Goal: Complete application form: Complete application form

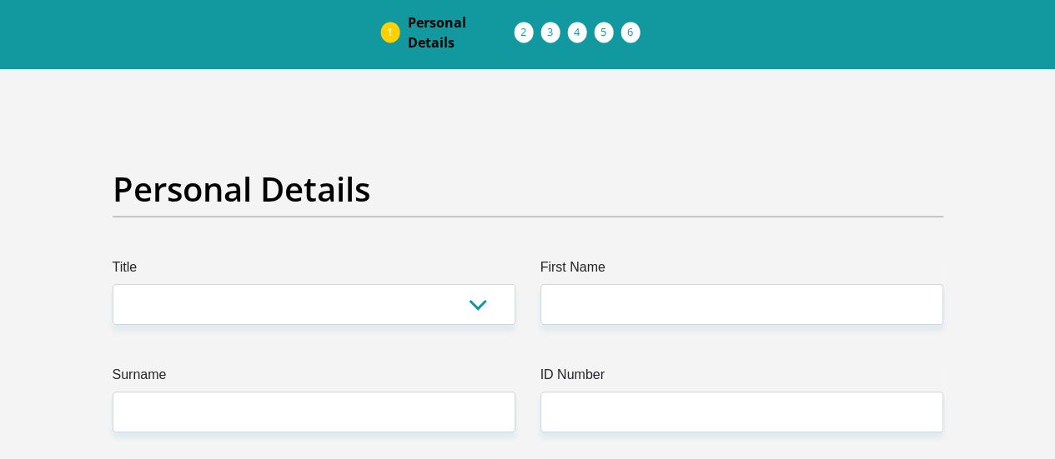
scroll to position [69, 0]
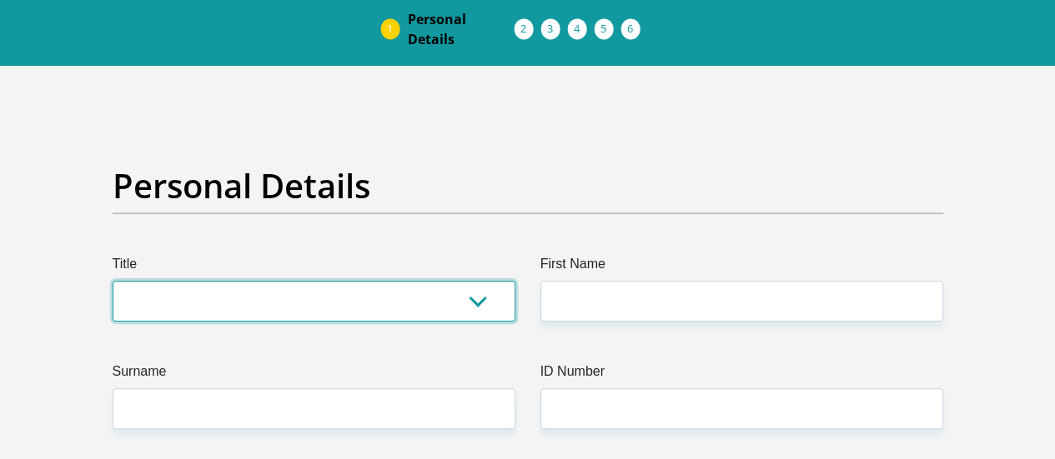
click at [362, 281] on select "Mr Ms Mrs Dr Other" at bounding box center [314, 301] width 403 height 41
select select "Mr"
click at [113, 281] on select "Mr Ms Mrs Dr Other" at bounding box center [314, 301] width 403 height 41
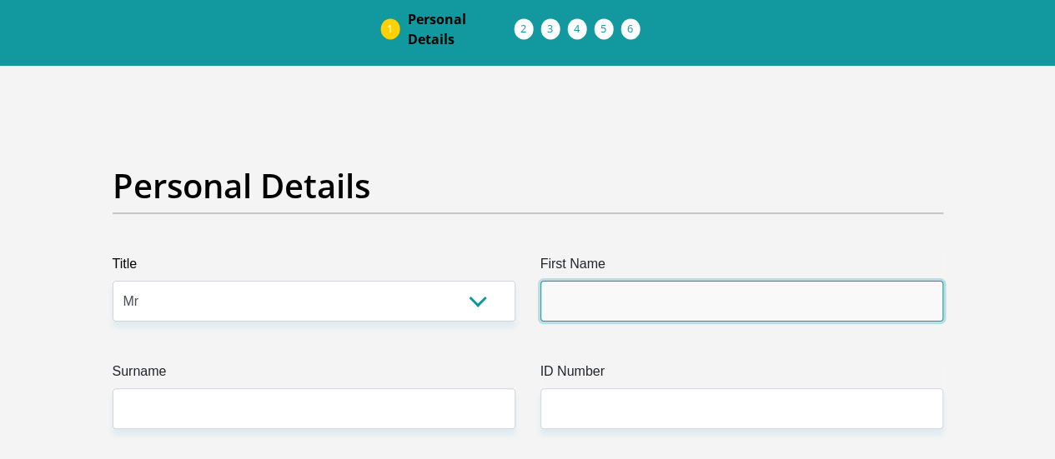
click at [576, 281] on input "First Name" at bounding box center [741, 301] width 403 height 41
type input "Xhanti"
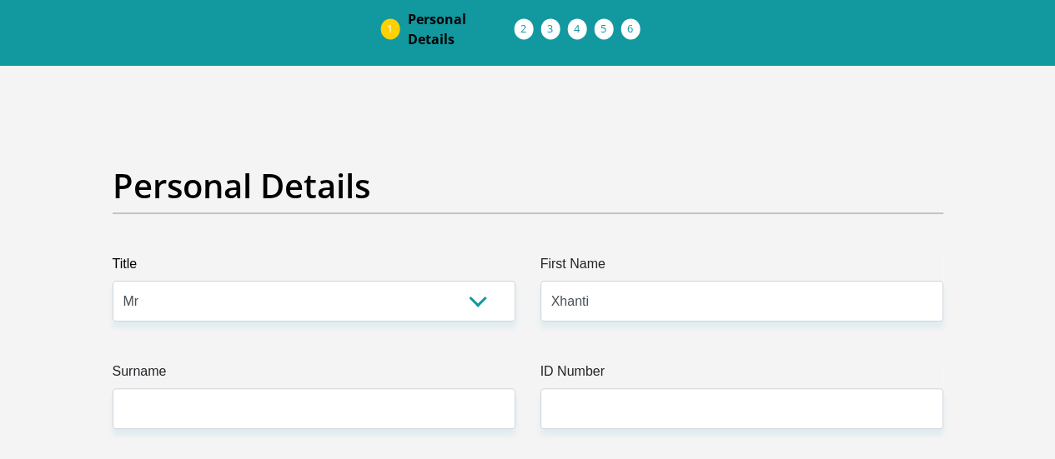
type input "0794507443"
select select "ZAF"
type input "Unit 215 The Junction, Village 1"
type input "Centurion"
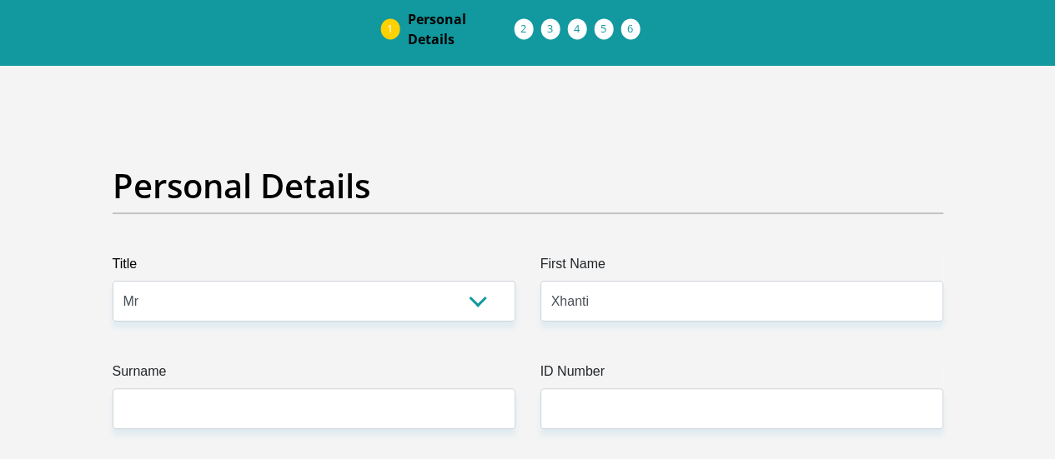
type input "Centurion"
type input "0046"
select select "Gauteng"
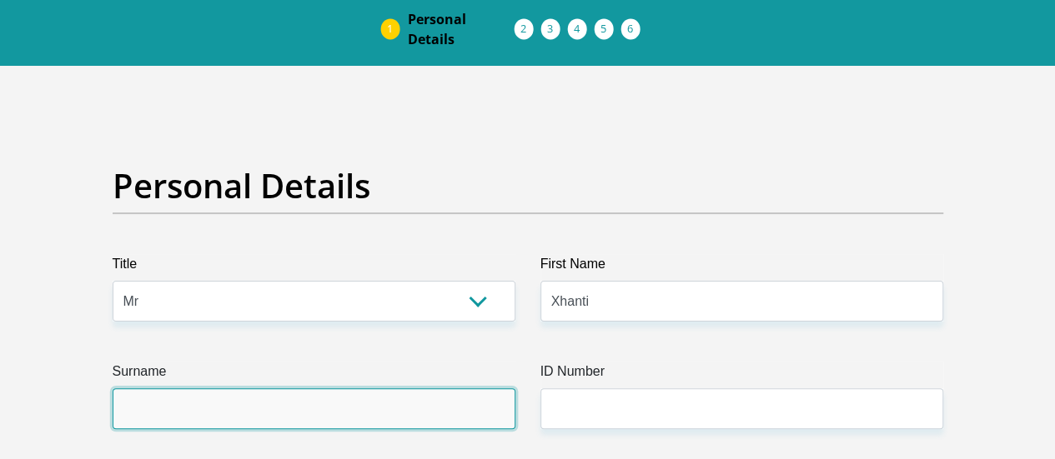
click at [292, 389] on input "Surname" at bounding box center [314, 409] width 403 height 41
type input "Nomqolo"
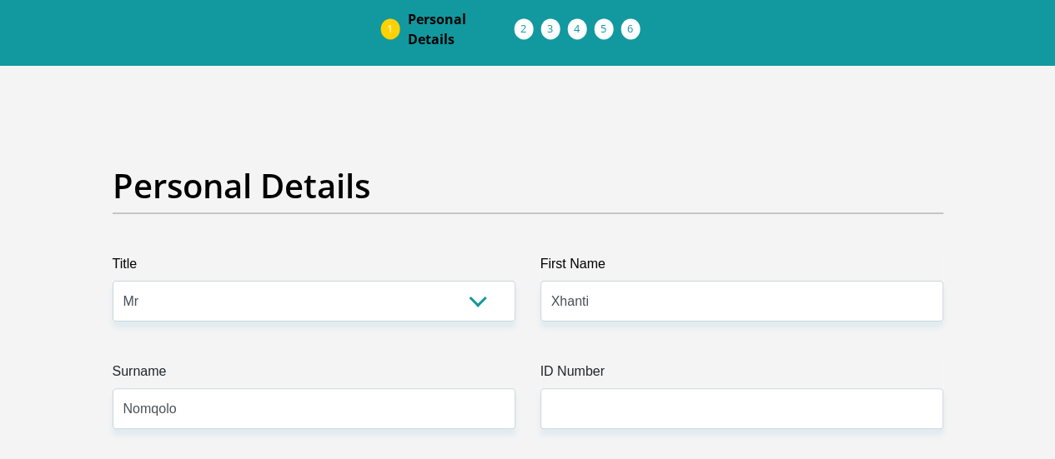
type input "[GEOGRAPHIC_DATA]"
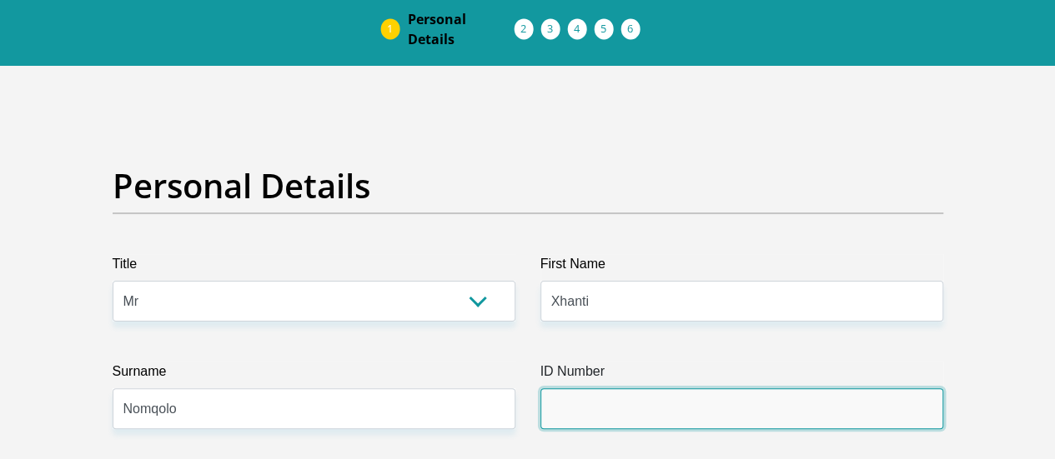
click at [612, 389] on input "ID Number" at bounding box center [741, 409] width 403 height 41
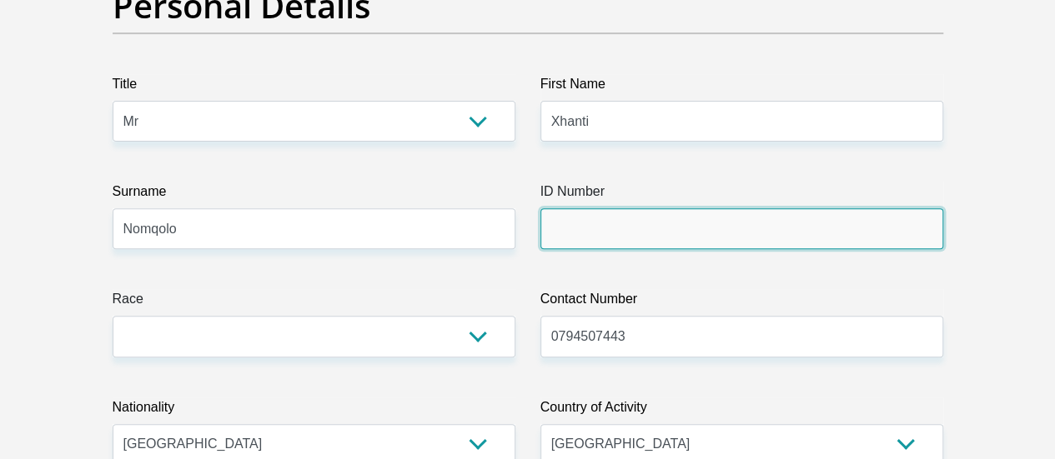
scroll to position [258, 0]
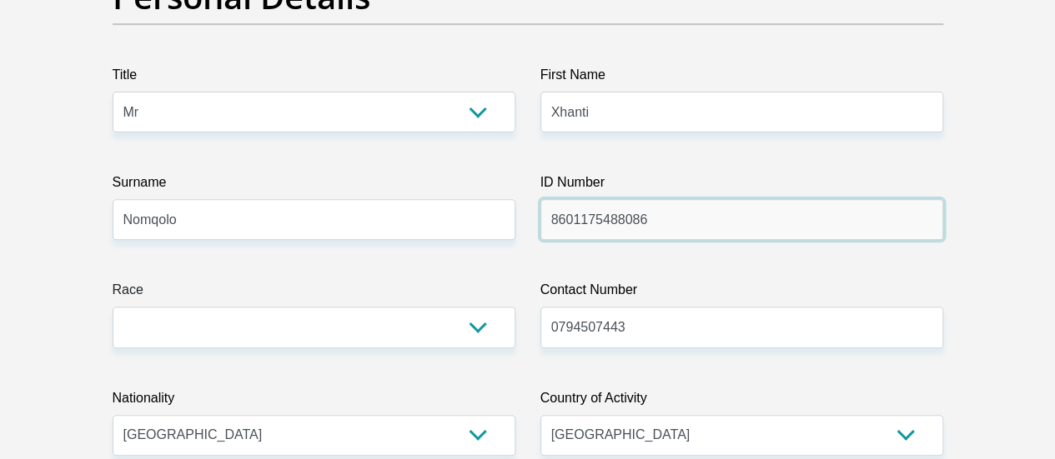
type input "8601175488086"
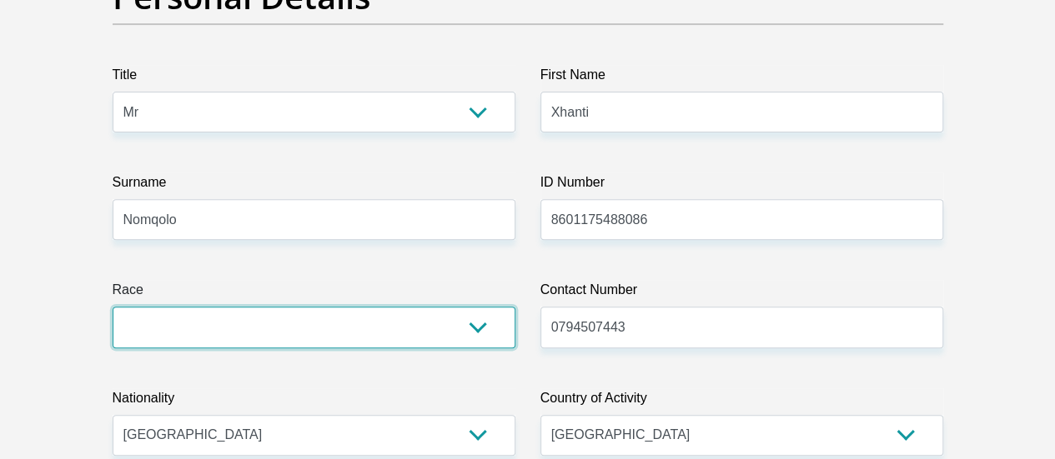
click at [339, 307] on select "Black Coloured Indian White Other" at bounding box center [314, 327] width 403 height 41
select select "1"
click at [113, 307] on select "Black Coloured Indian White Other" at bounding box center [314, 327] width 403 height 41
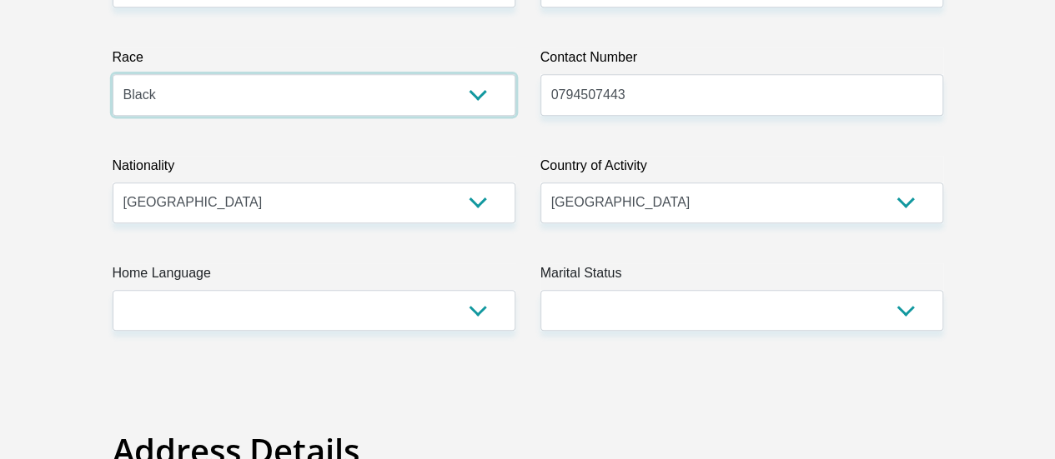
scroll to position [490, 0]
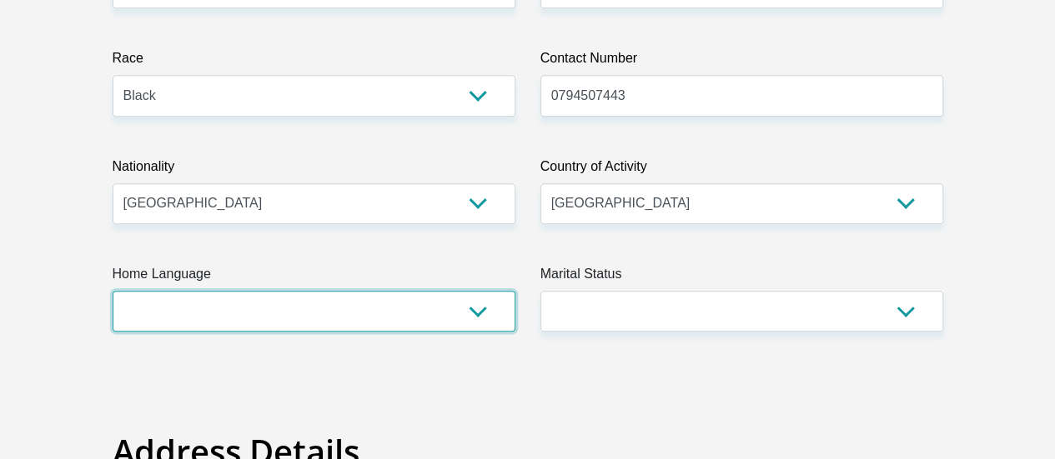
click at [432, 291] on select "Afrikaans English Sepedi South Ndebele Southern Sotho Swati Tsonga Tswana Venda…" at bounding box center [314, 311] width 403 height 41
select select "eng"
click at [113, 291] on select "Afrikaans English Sepedi South Ndebele Southern Sotho Swati Tsonga Tswana Venda…" at bounding box center [314, 311] width 403 height 41
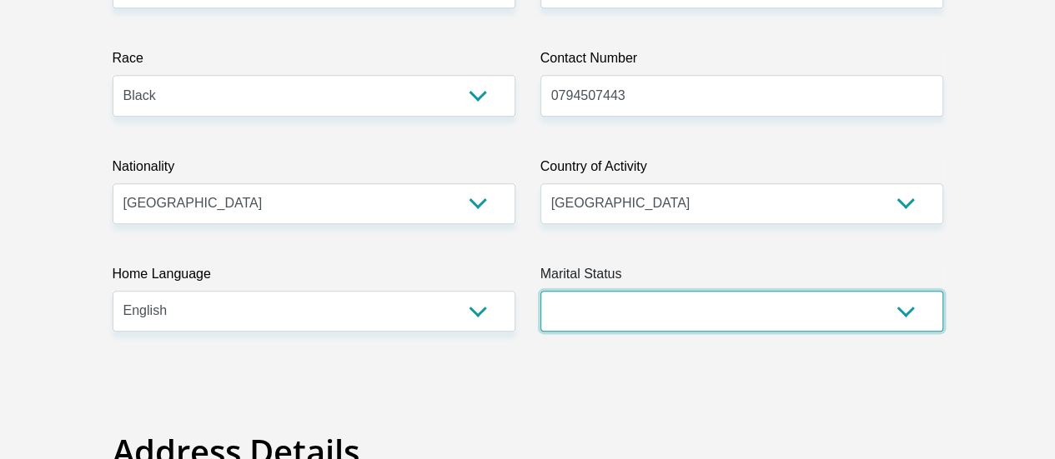
click at [634, 291] on select "Married ANC Single Divorced Widowed Married COP or Customary Law" at bounding box center [741, 311] width 403 height 41
select select "2"
click at [540, 291] on select "Married ANC Single Divorced Widowed Married COP or Customary Law" at bounding box center [741, 311] width 403 height 41
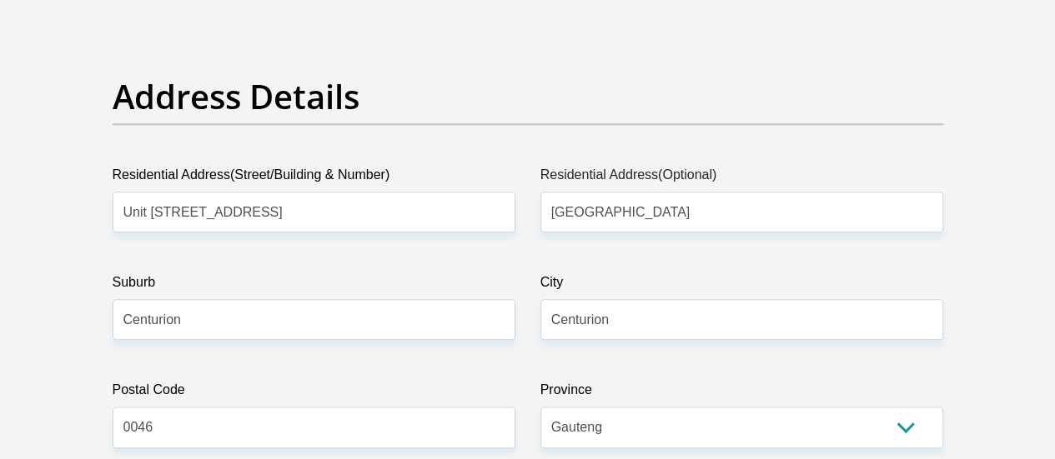
scroll to position [846, 0]
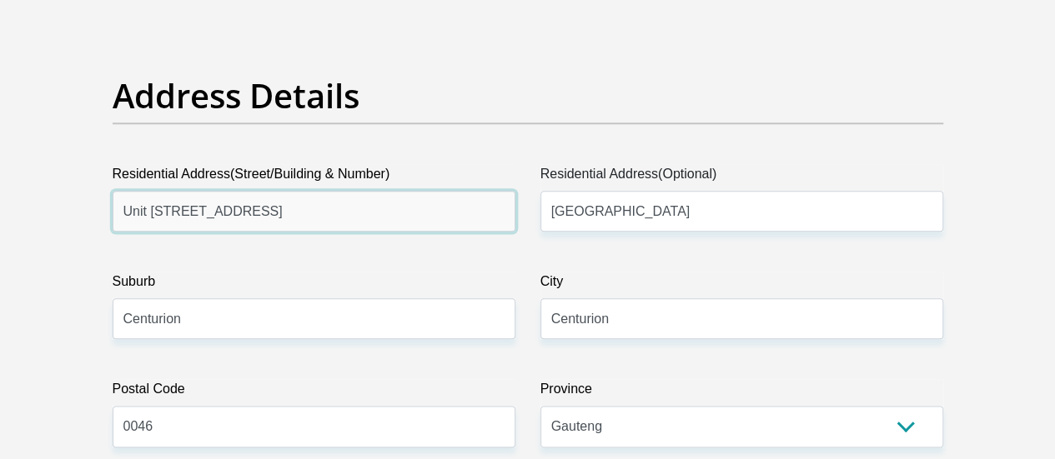
click at [494, 191] on input "Unit 215 The Junction, Village 1" at bounding box center [314, 211] width 403 height 41
type input "[STREET_ADDRESS]"
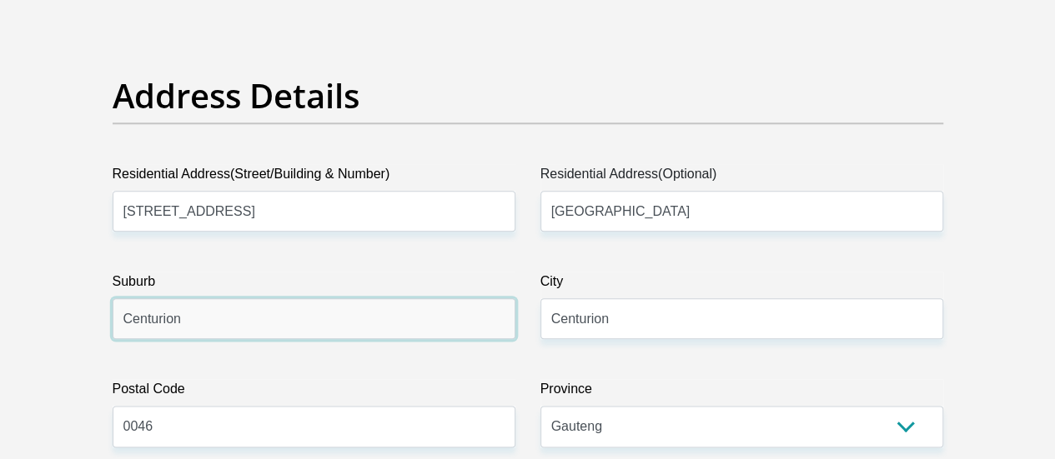
click at [437, 299] on input "Centurion" at bounding box center [314, 319] width 403 height 41
type input "Roodepoort"
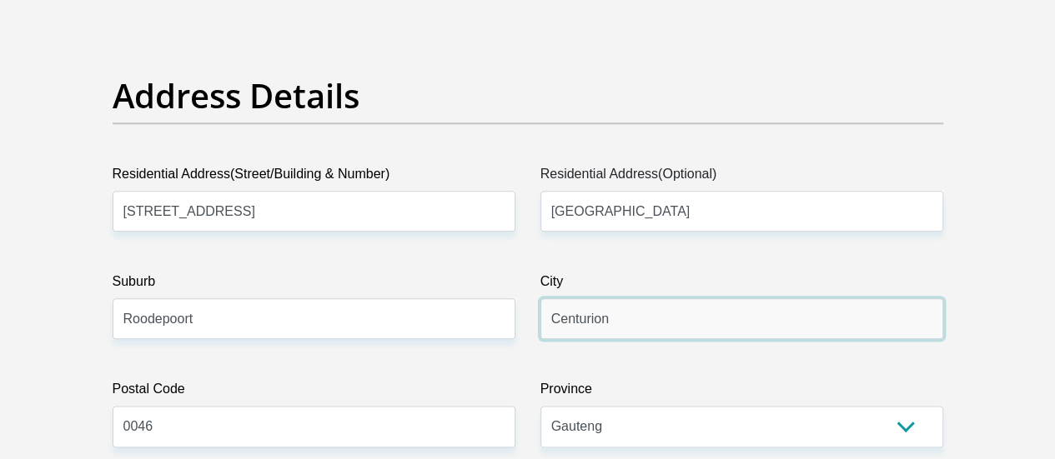
click at [649, 299] on input "Centurion" at bounding box center [741, 319] width 403 height 41
type input "[GEOGRAPHIC_DATA]"
click at [371, 379] on label "Postal Code" at bounding box center [314, 392] width 403 height 27
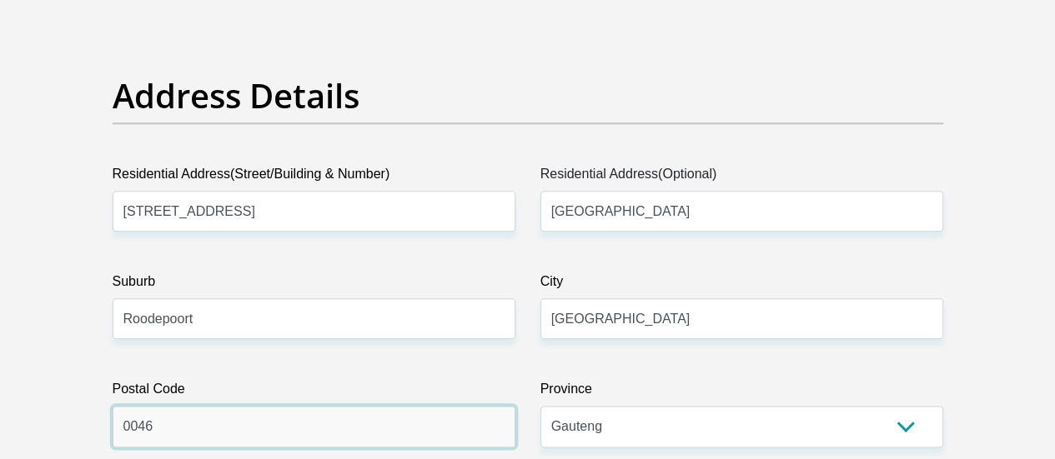
click at [371, 406] on input "0046" at bounding box center [314, 426] width 403 height 41
click at [308, 406] on input "0046" at bounding box center [314, 426] width 403 height 41
type input "2188"
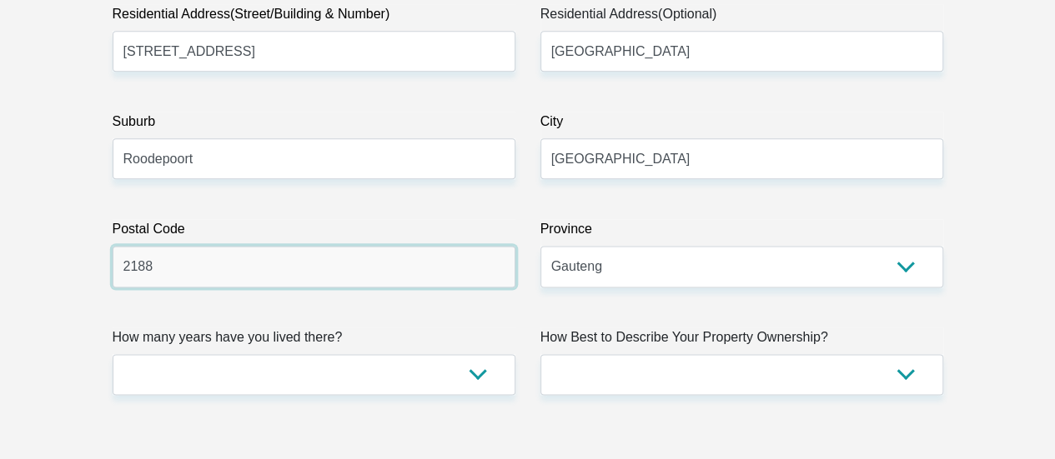
scroll to position [1007, 0]
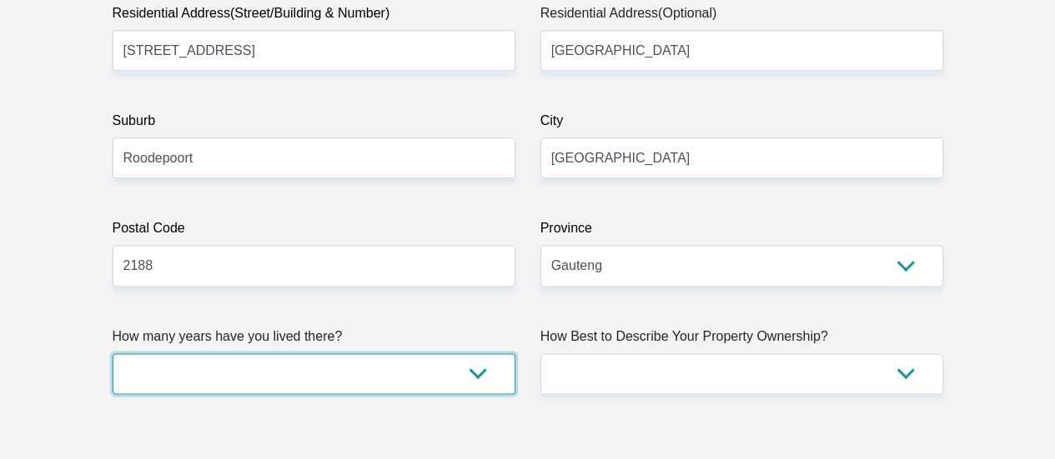
click at [449, 354] on select "less than 1 year 1-3 years 3-5 years 5+ years" at bounding box center [314, 374] width 403 height 41
select select "0"
click at [113, 354] on select "less than 1 year 1-3 years 3-5 years 5+ years" at bounding box center [314, 374] width 403 height 41
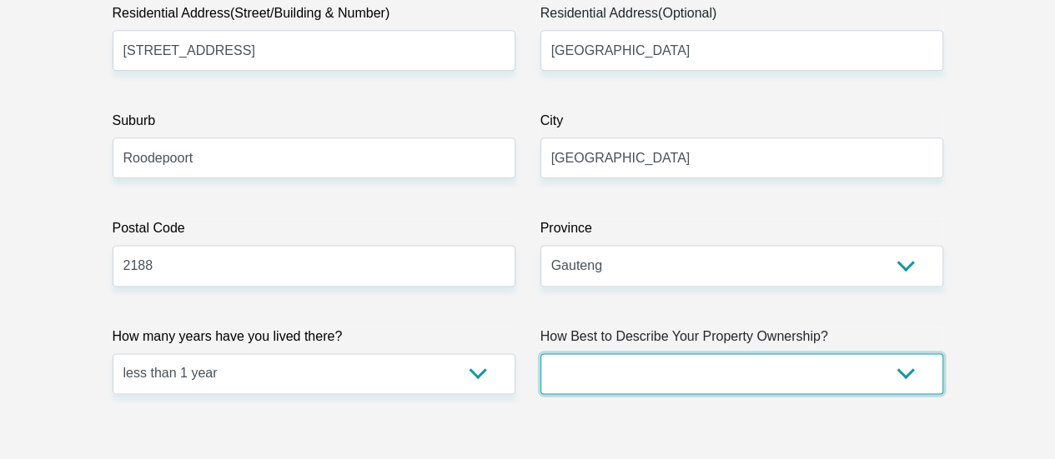
click at [672, 354] on select "Owned Rented Family Owned Company Dwelling" at bounding box center [741, 374] width 403 height 41
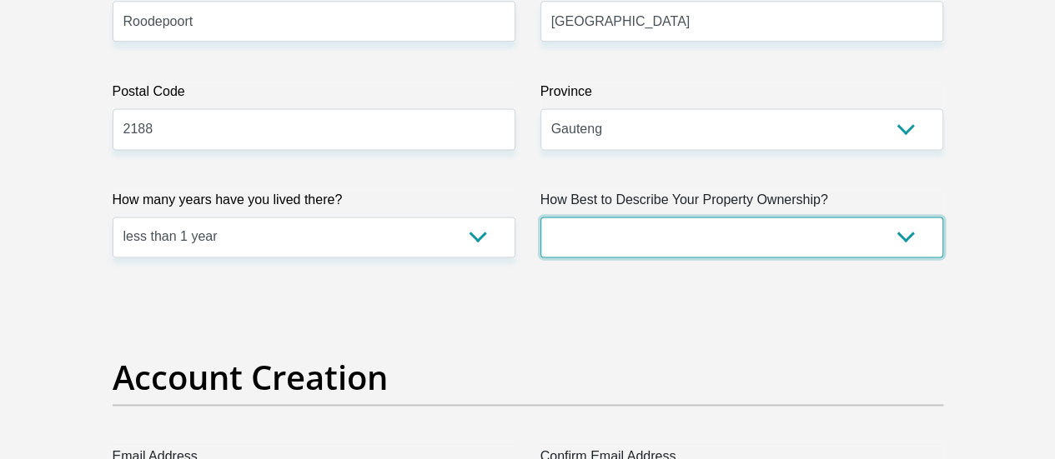
scroll to position [1145, 0]
click at [834, 216] on select "Owned Rented Family Owned Company Dwelling" at bounding box center [741, 236] width 403 height 41
select select "parents"
click at [540, 216] on select "Owned Rented Family Owned Company Dwelling" at bounding box center [741, 236] width 403 height 41
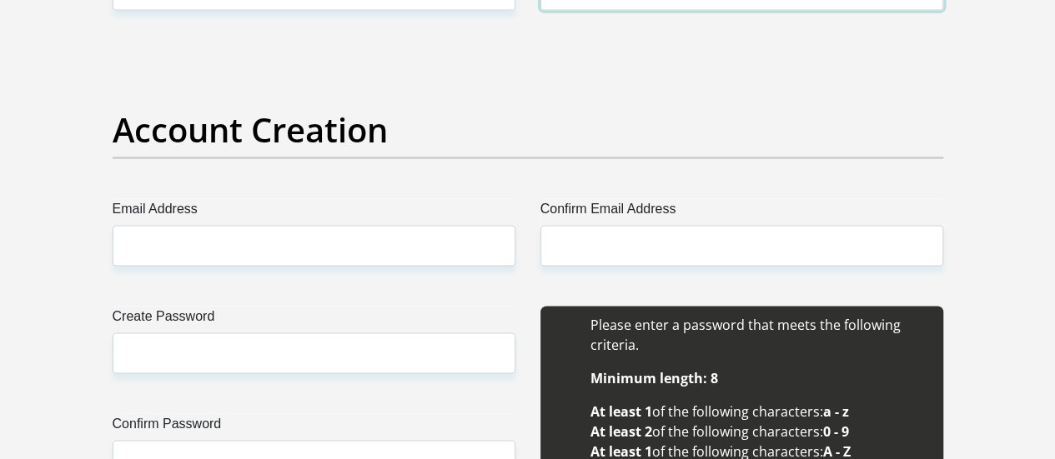
scroll to position [1392, 0]
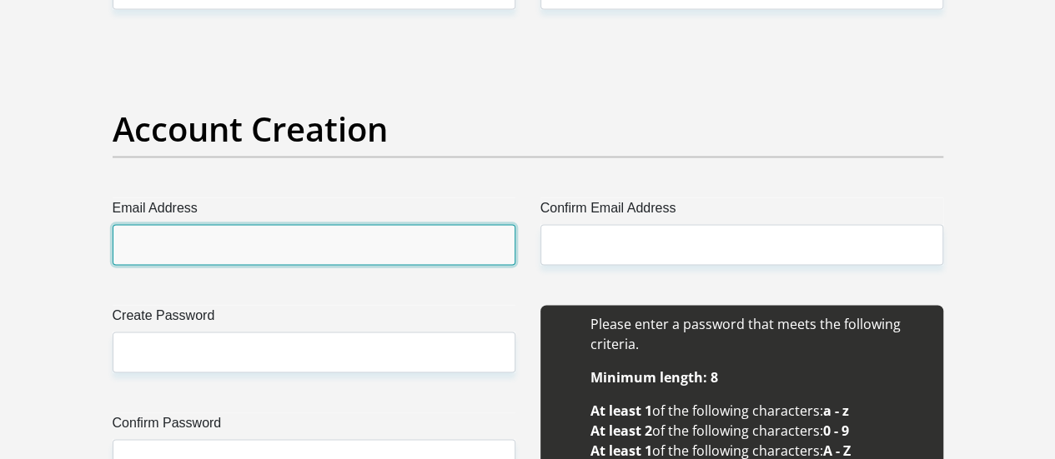
click at [313, 224] on input "Email Address" at bounding box center [314, 244] width 403 height 41
type input "[EMAIL_ADDRESS][DOMAIN_NAME]"
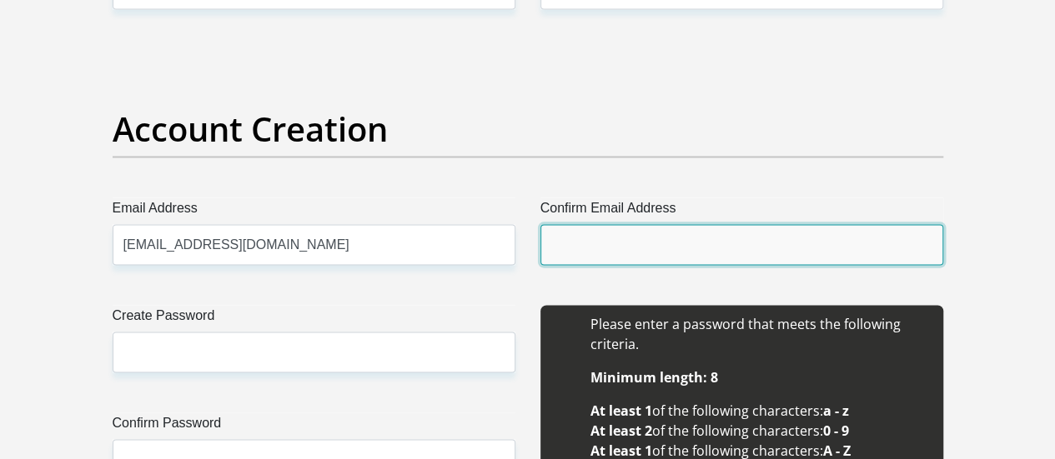
type input "[EMAIL_ADDRESS][DOMAIN_NAME]"
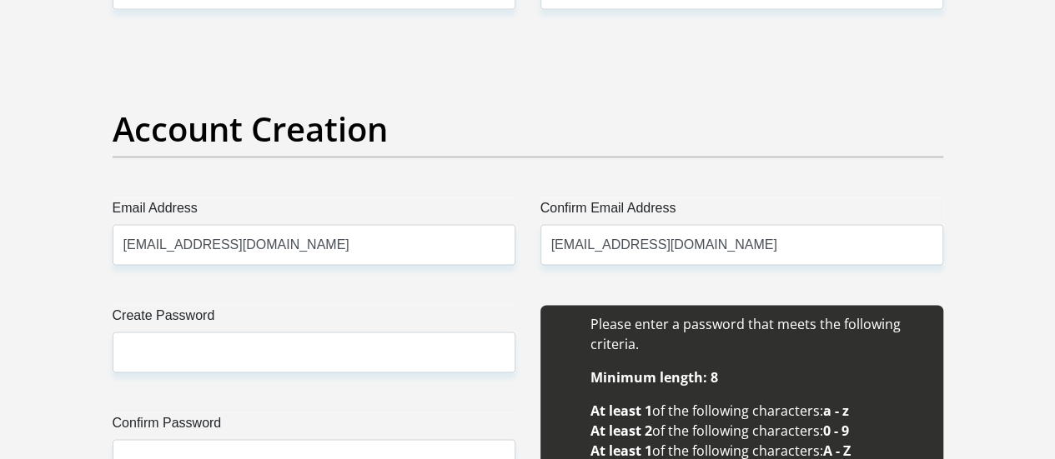
type input "Xhanti"
type input "0794507443"
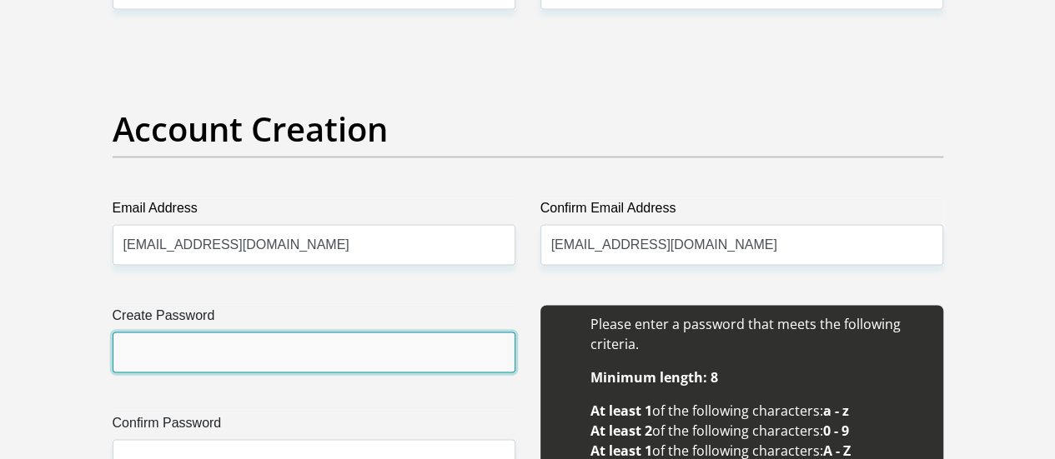
click at [238, 332] on input "Create Password" at bounding box center [314, 352] width 403 height 41
type input "Th3$weeper11"
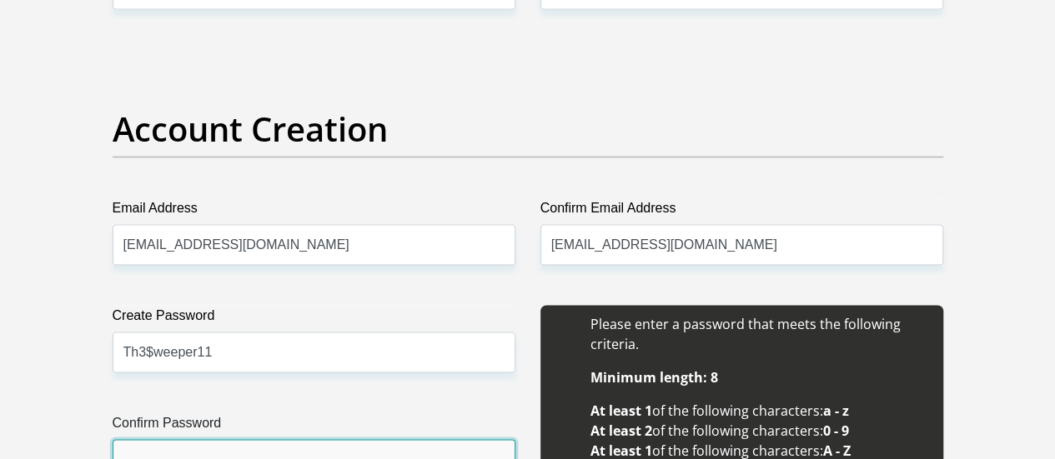
click at [222, 439] on input "Confirm Password" at bounding box center [314, 459] width 403 height 41
type input "Th3$weeper11"
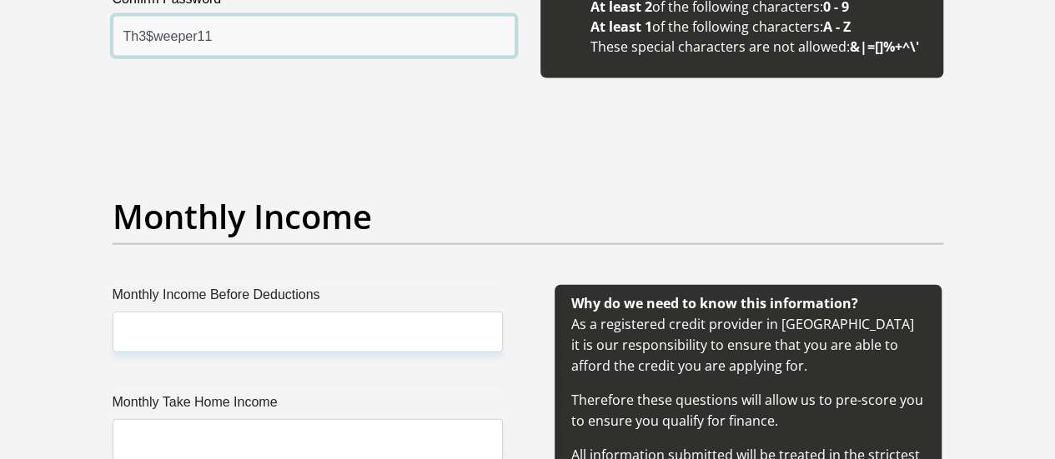
scroll to position [1829, 0]
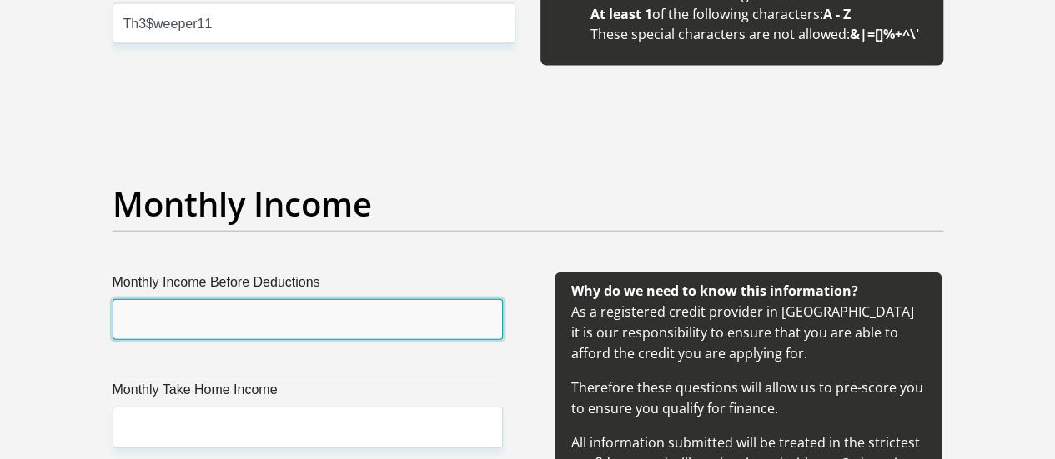
click at [227, 299] on input "Monthly Income Before Deductions" at bounding box center [308, 319] width 390 height 41
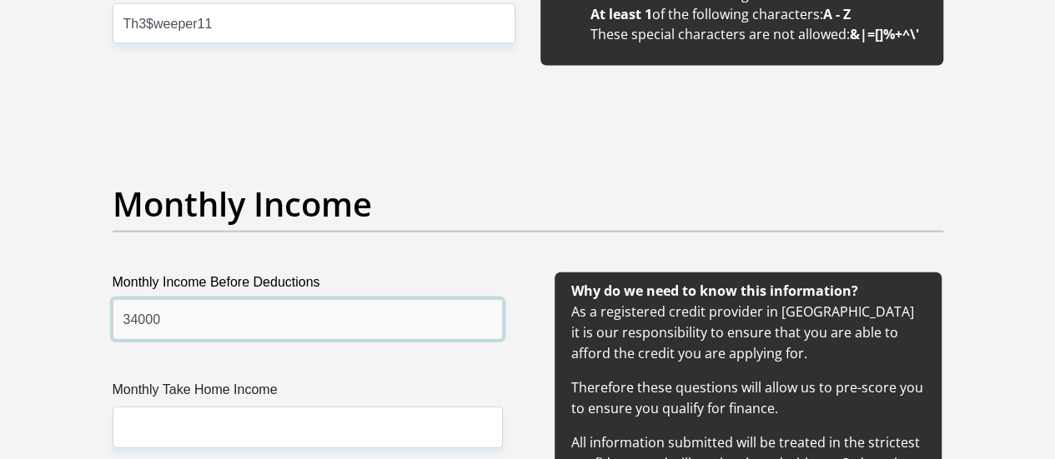
type input "34000"
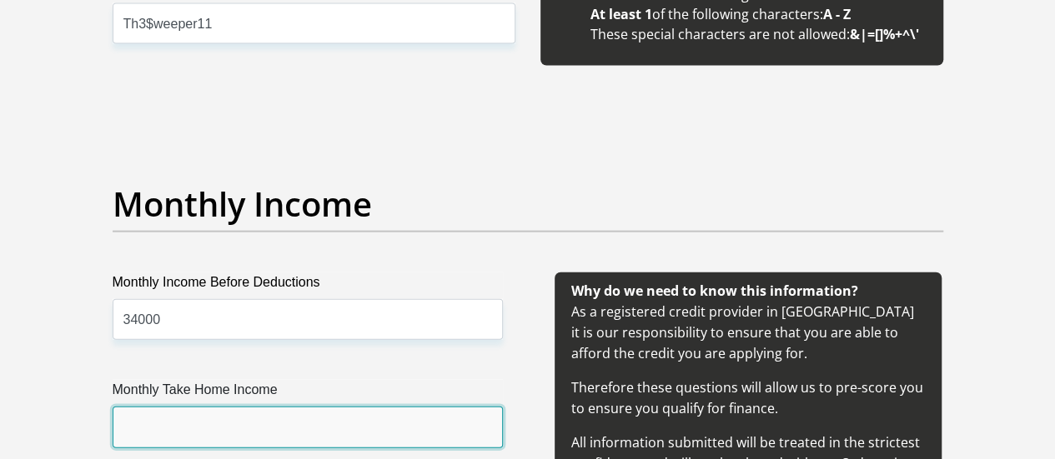
click at [218, 407] on input "Monthly Take Home Income" at bounding box center [308, 427] width 390 height 41
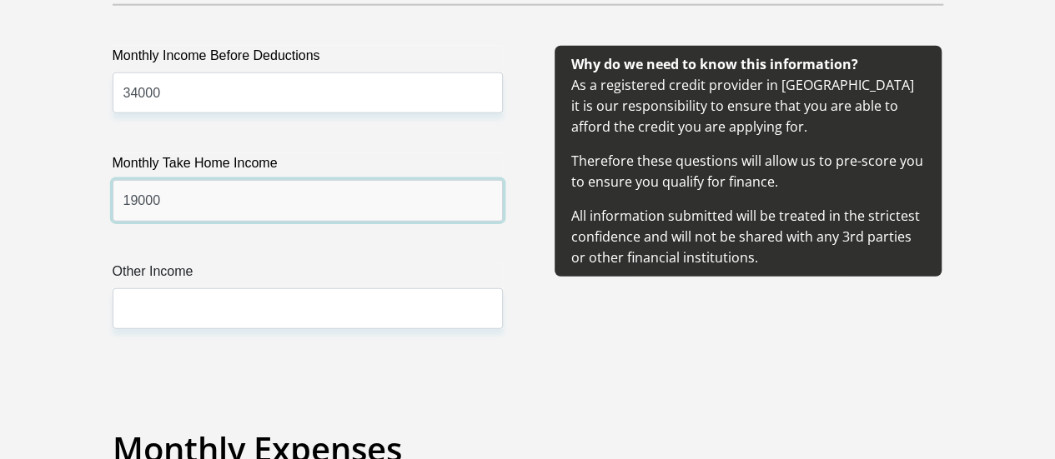
scroll to position [2057, 0]
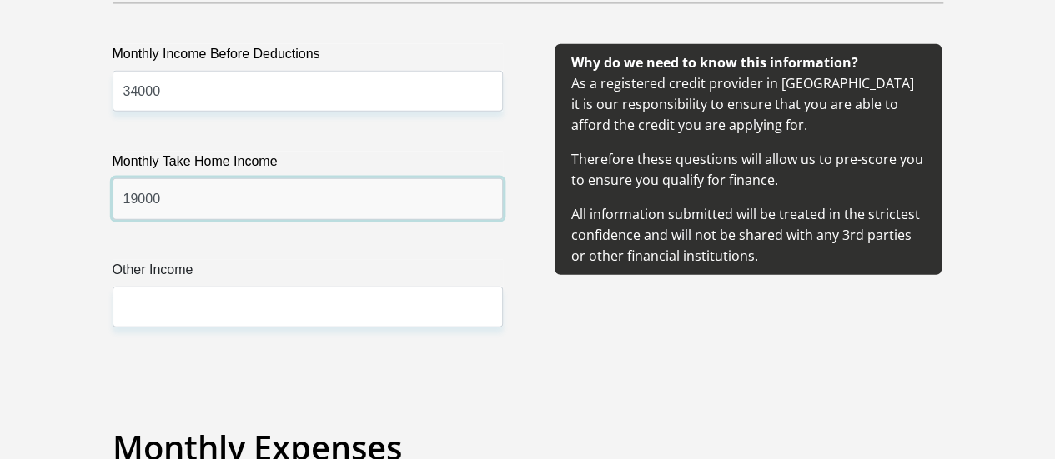
type input "19000"
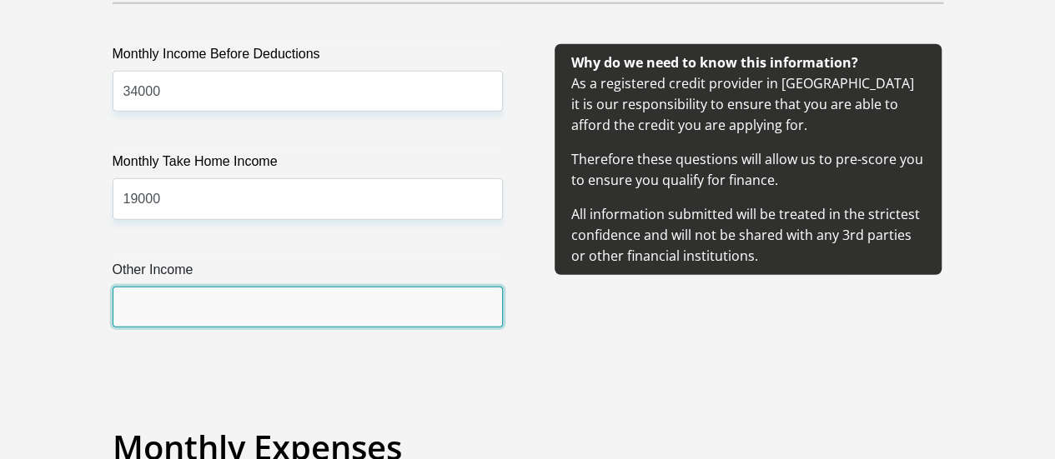
click at [229, 287] on input "Other Income" at bounding box center [308, 307] width 390 height 41
type input "0"
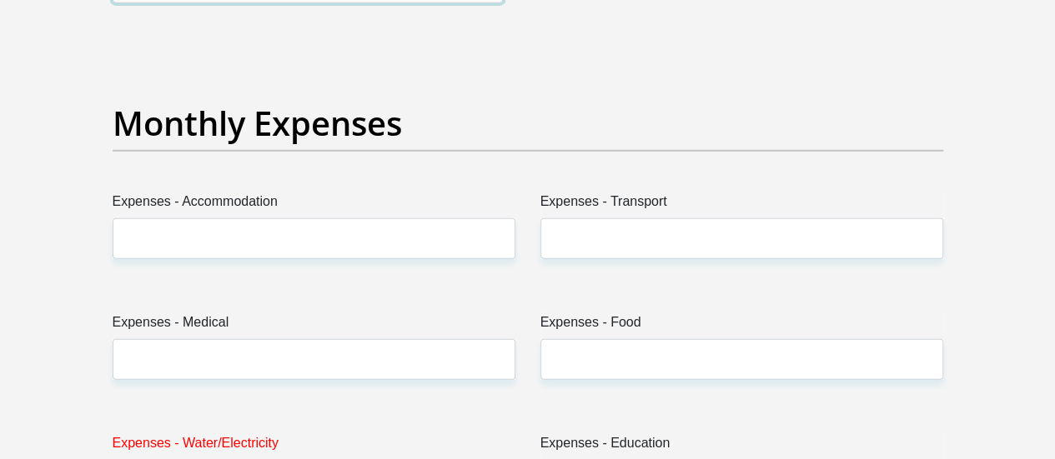
scroll to position [2382, 0]
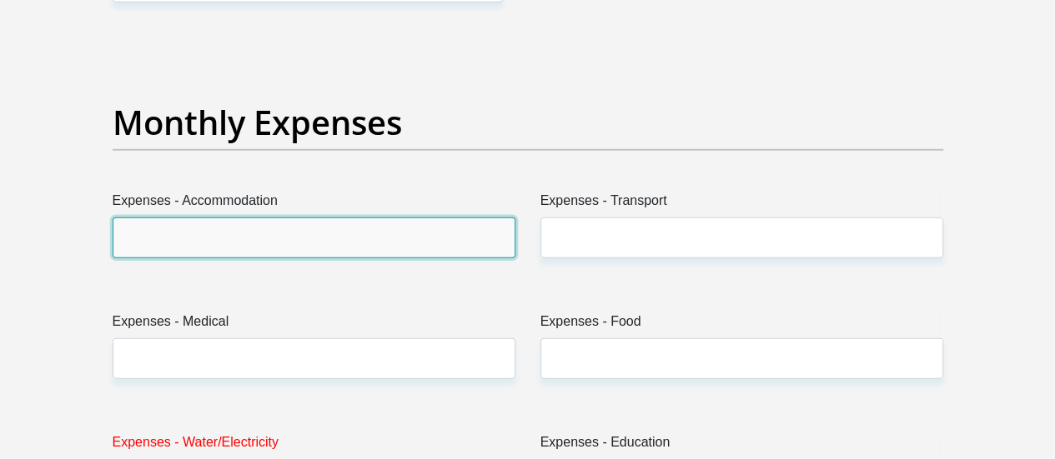
click at [294, 218] on input "Expenses - Accommodation" at bounding box center [314, 238] width 403 height 41
type input "0"
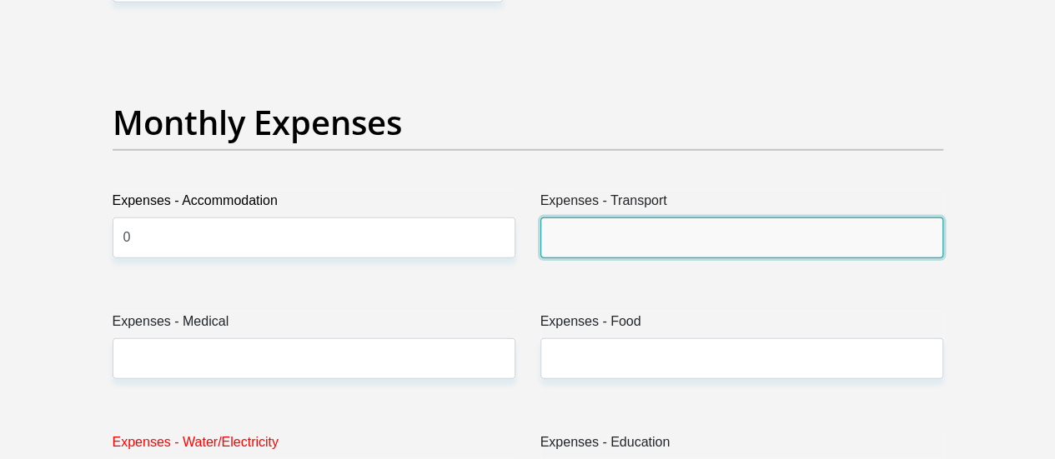
click at [560, 218] on input "Expenses - Transport" at bounding box center [741, 238] width 403 height 41
type input "400"
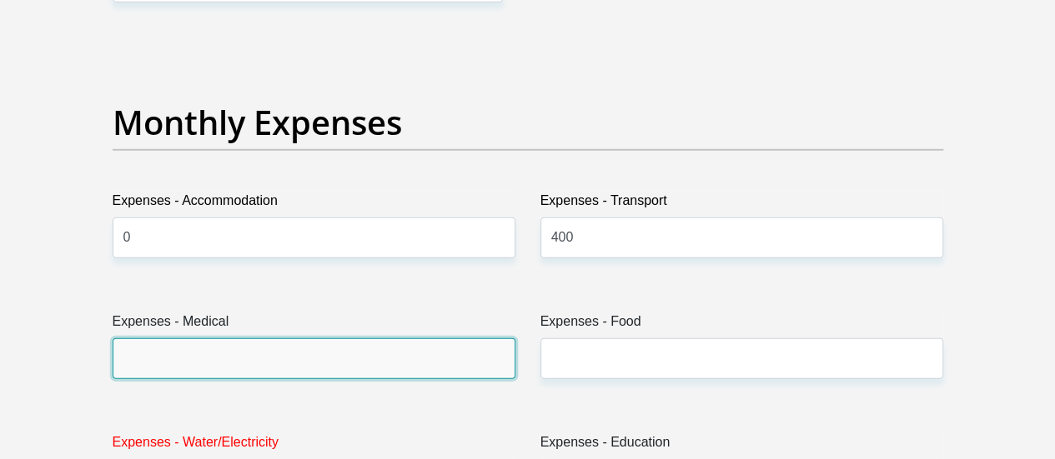
click at [429, 339] on input "Expenses - Medical" at bounding box center [314, 359] width 403 height 41
type input "0"
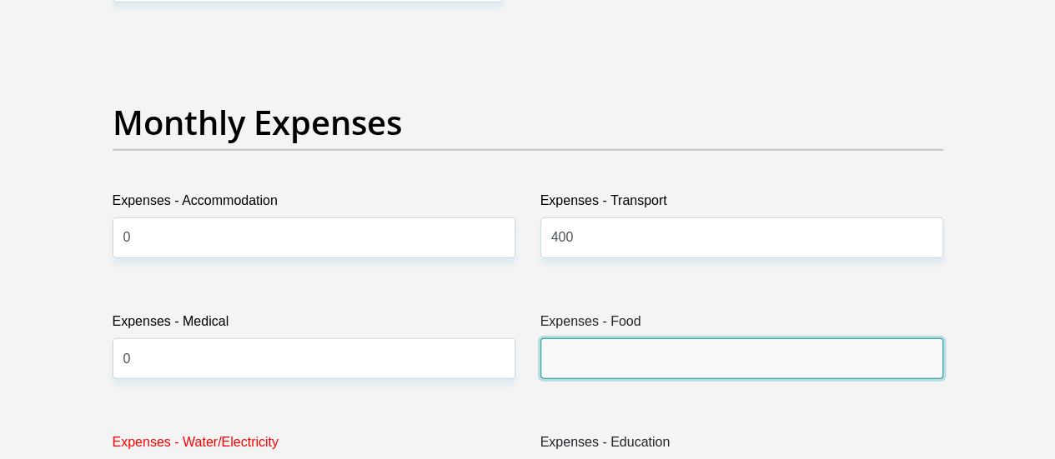
click at [589, 339] on input "Expenses - Food" at bounding box center [741, 359] width 403 height 41
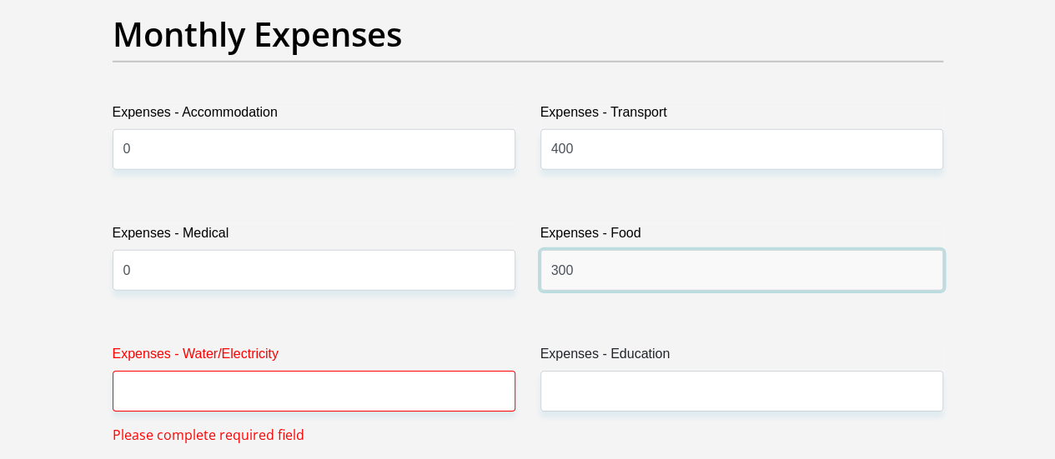
scroll to position [2491, 0]
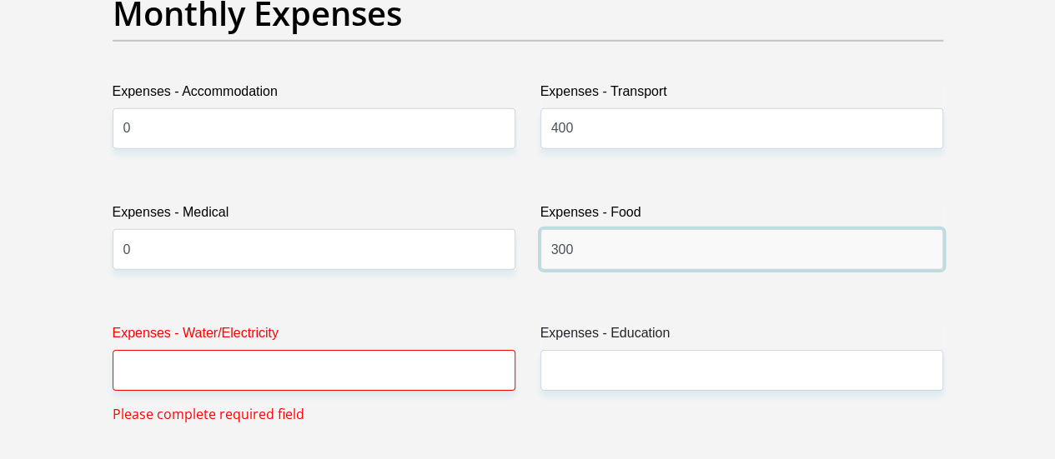
type input "300"
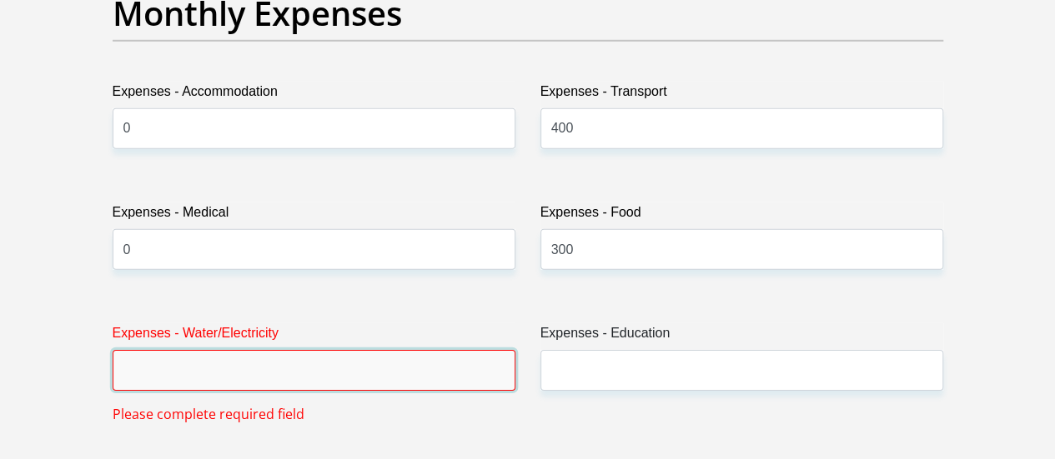
click at [404, 350] on input "Expenses - Water/Electricity" at bounding box center [314, 370] width 403 height 41
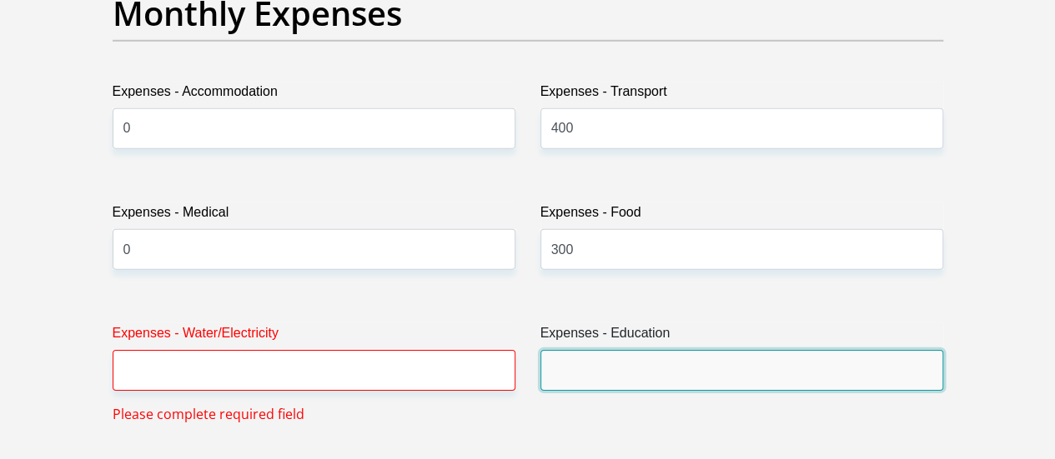
click at [610, 350] on input "Expenses - Education" at bounding box center [741, 370] width 403 height 41
type input "0"
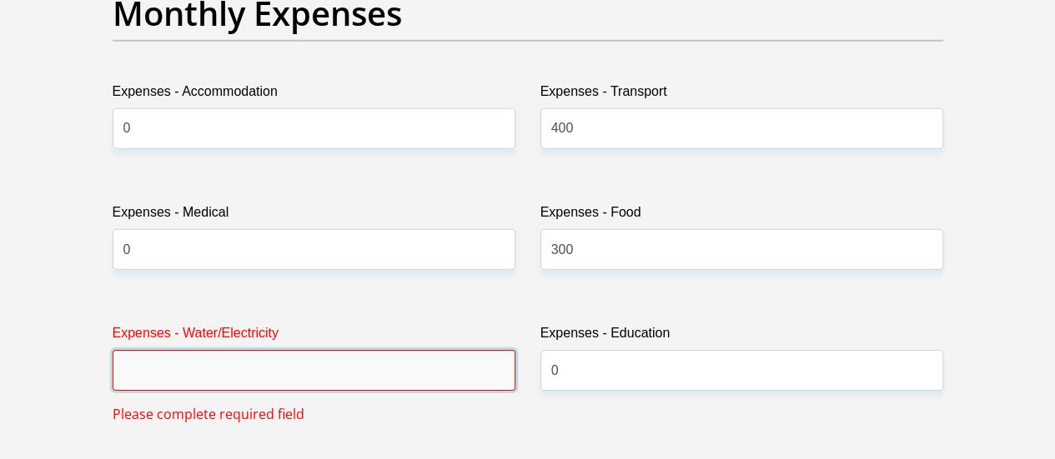
click at [367, 350] on input "Expenses - Water/Electricity" at bounding box center [314, 370] width 403 height 41
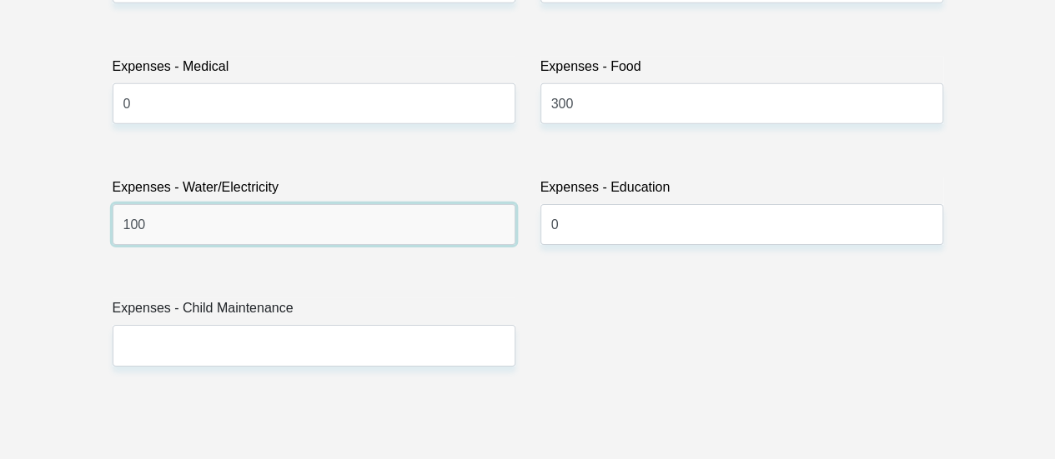
scroll to position [2641, 0]
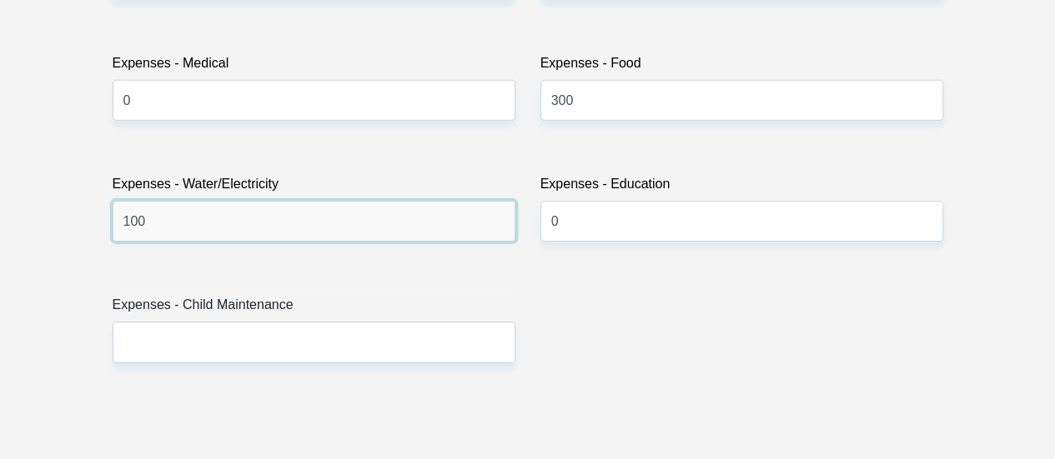
type input "100"
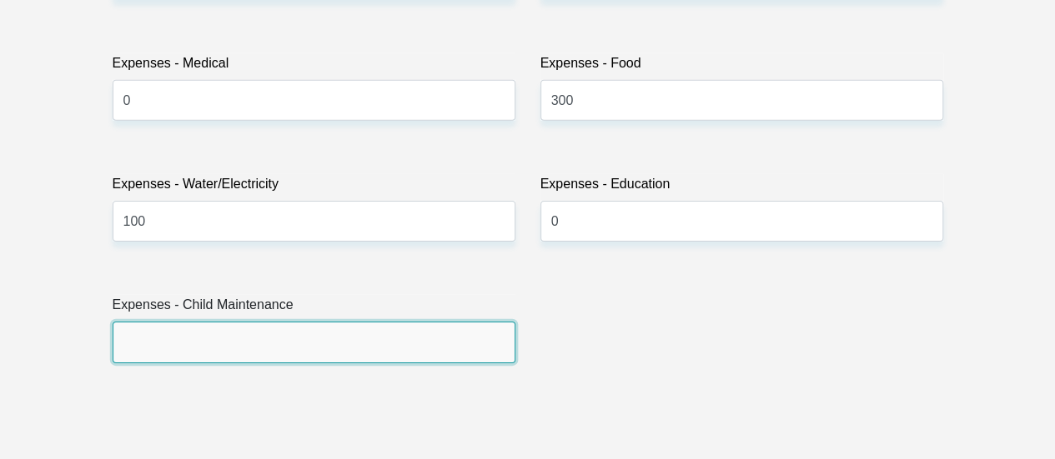
click at [254, 322] on input "Expenses - Child Maintenance" at bounding box center [314, 342] width 403 height 41
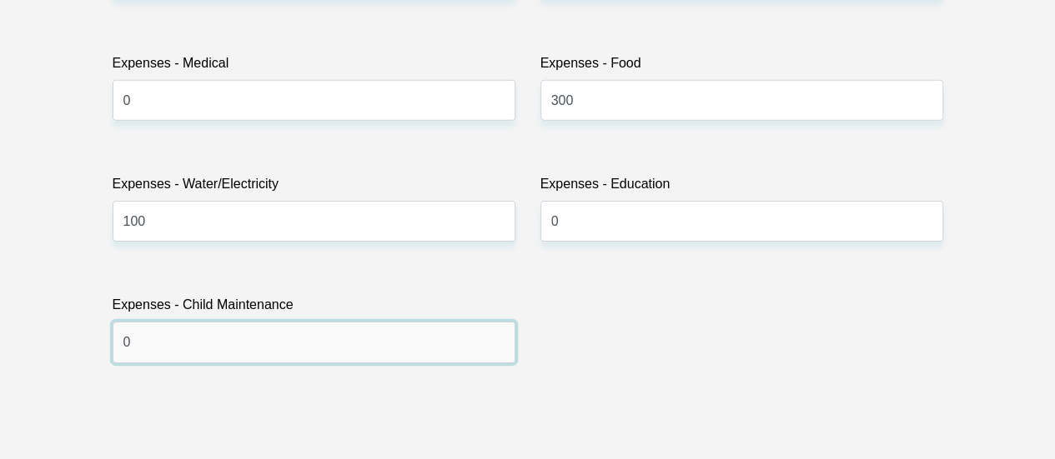
type input "0"
click at [320, 368] on div "Title Mr Ms Mrs Dr Other First Name Xhanti Surname Nomqolo ID Number 8601175488…" at bounding box center [527, 396] width 855 height 5426
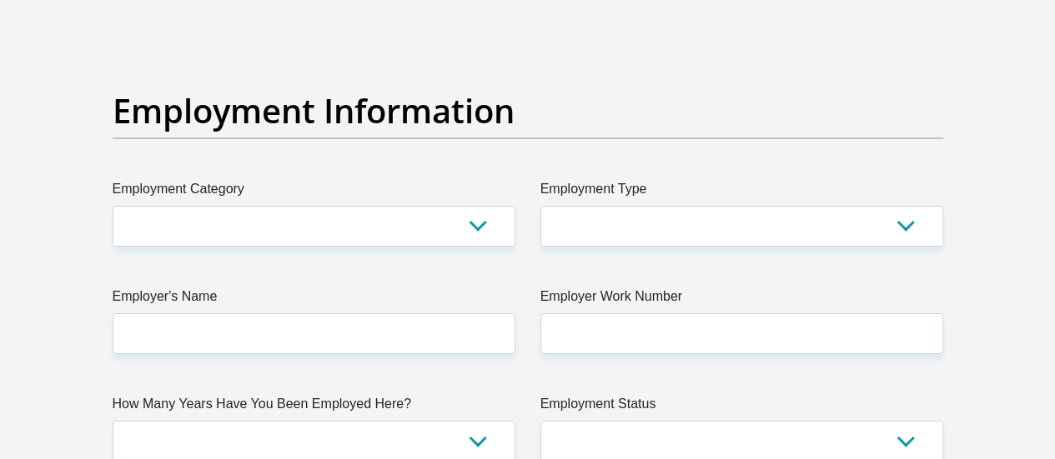
scroll to position [3014, 0]
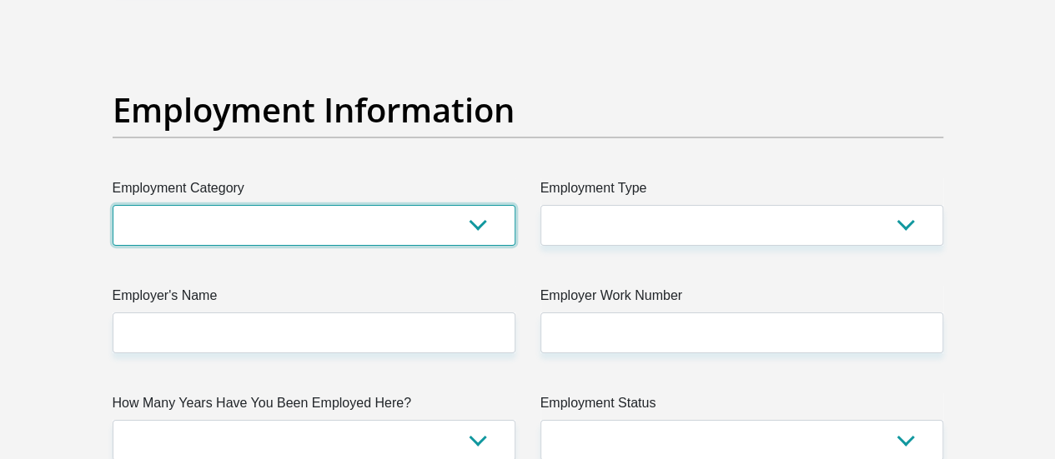
click at [470, 205] on select "AGRICULTURE ALCOHOL & TOBACCO CONSTRUCTION MATERIALS METALLURGY EQUIPMENT FOR R…" at bounding box center [314, 225] width 403 height 41
select select "13"
click at [113, 205] on select "AGRICULTURE ALCOHOL & TOBACCO CONSTRUCTION MATERIALS METALLURGY EQUIPMENT FOR R…" at bounding box center [314, 225] width 403 height 41
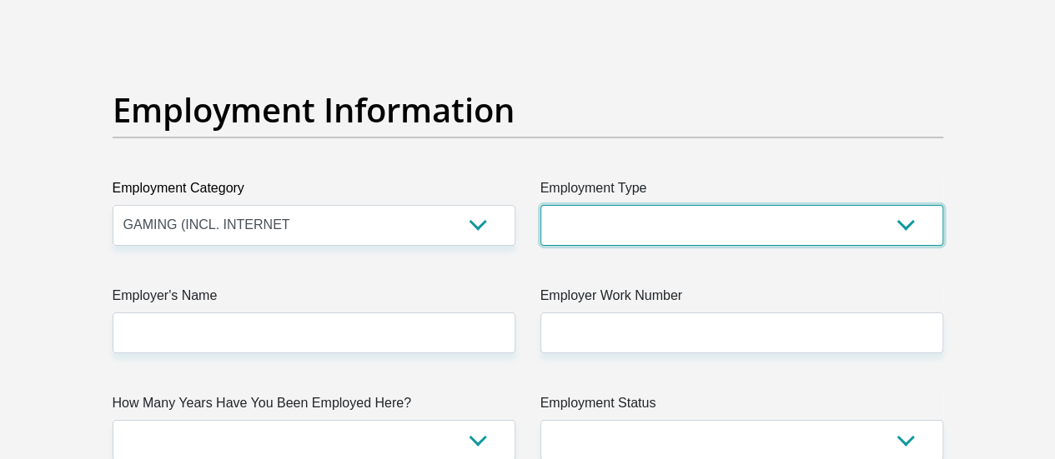
click at [636, 205] on select "College/Lecturer Craft Seller Creative Driver Executive Farmer Forces - Non Com…" at bounding box center [741, 225] width 403 height 41
select select "Manager"
click at [540, 205] on select "College/Lecturer Craft Seller Creative Driver Executive Farmer Forces - Non Com…" at bounding box center [741, 225] width 403 height 41
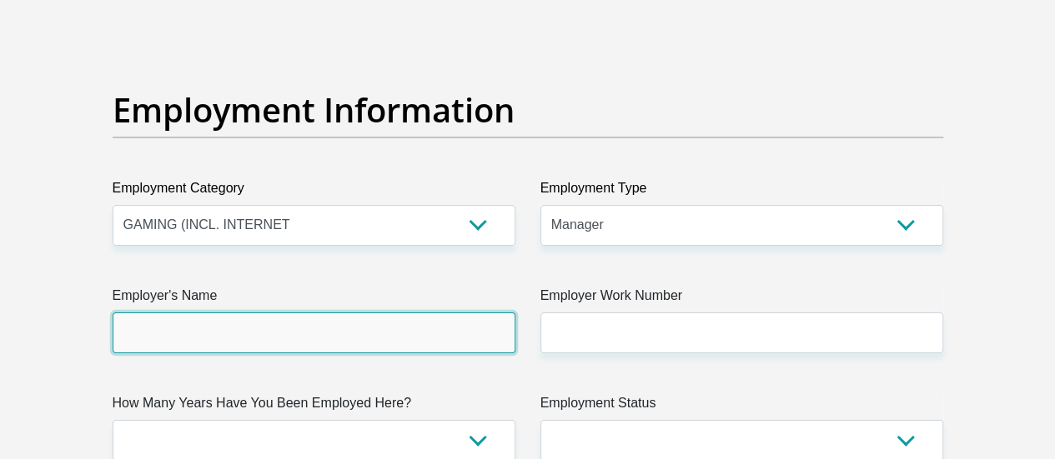
click at [382, 313] on input "Employer's Name" at bounding box center [314, 333] width 403 height 41
type input "TarsusTechnologyGroup"
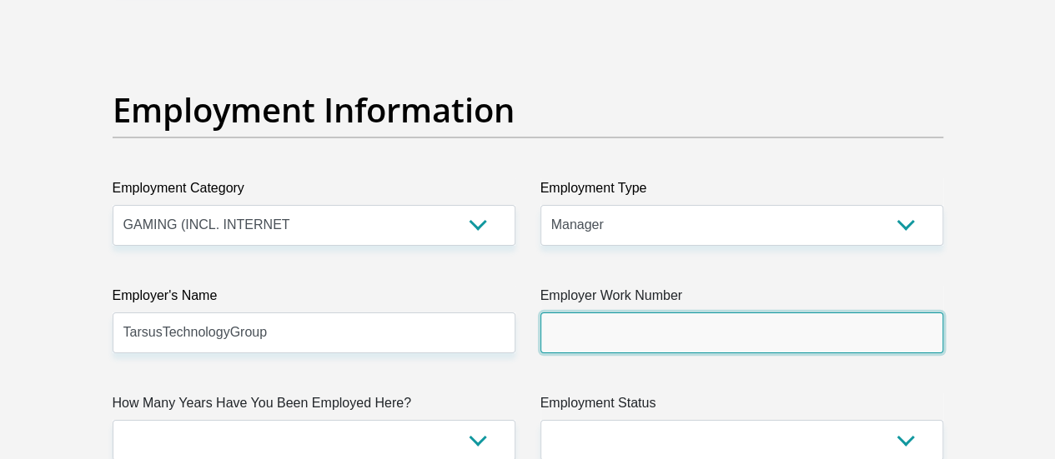
click at [597, 313] on input "Employer Work Number" at bounding box center [741, 333] width 403 height 41
type input "0115311000"
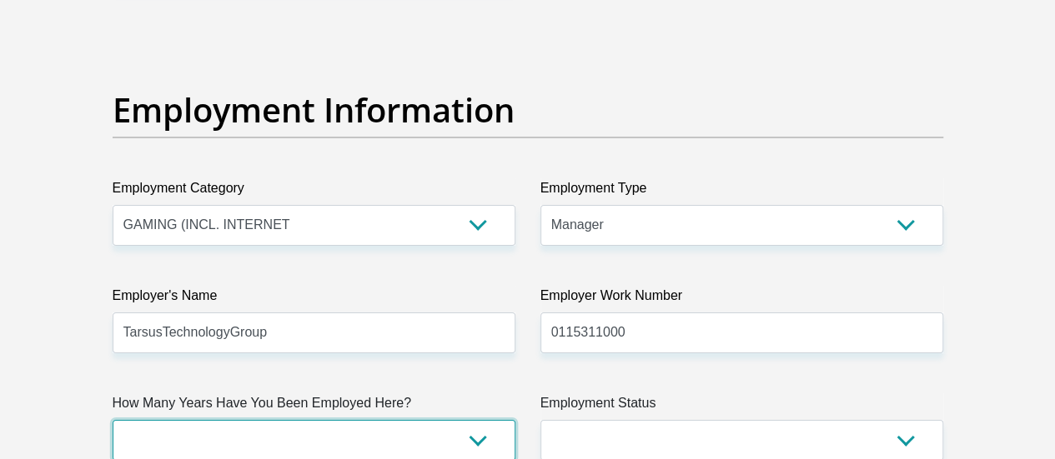
click at [349, 420] on select "less than 1 year 1-3 years 3-5 years 5+ years" at bounding box center [314, 440] width 403 height 41
select select "60"
click at [113, 420] on select "less than 1 year 1-3 years 3-5 years 5+ years" at bounding box center [314, 440] width 403 height 41
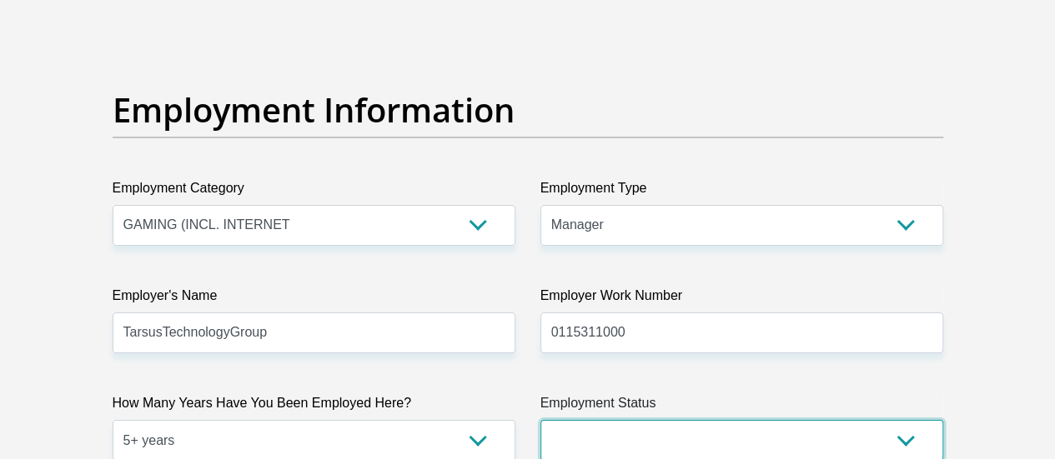
click at [699, 420] on select "Permanent/Full-time Part-time/Casual Contract Worker Self-Employed Housewife Re…" at bounding box center [741, 440] width 403 height 41
select select "1"
click at [540, 420] on select "Permanent/Full-time Part-time/Casual Contract Worker Self-Employed Housewife Re…" at bounding box center [741, 440] width 403 height 41
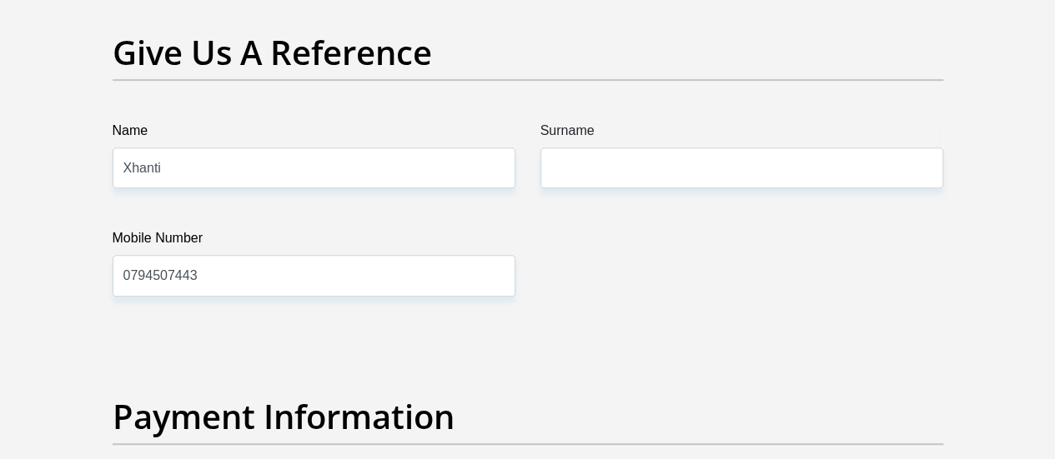
scroll to position [3544, 0]
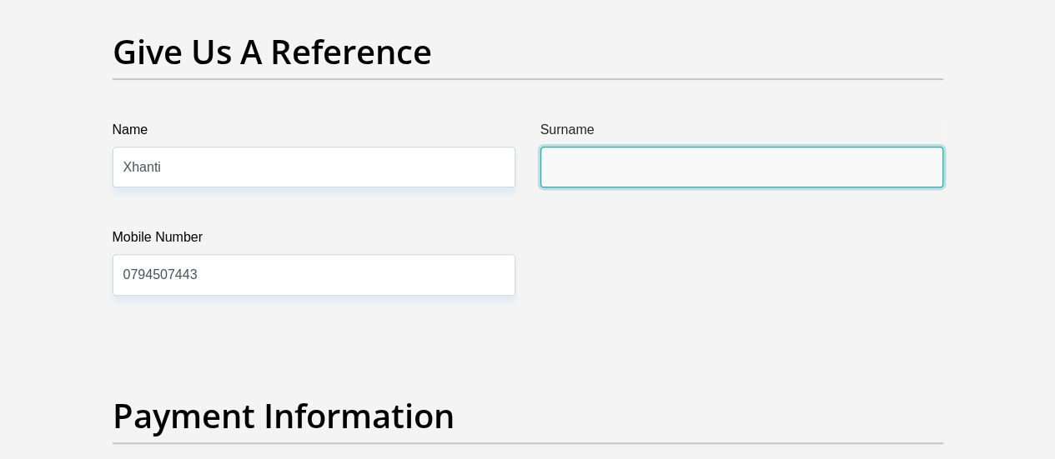
click at [597, 147] on input "Surname" at bounding box center [741, 167] width 403 height 41
type input "Nomqolo"
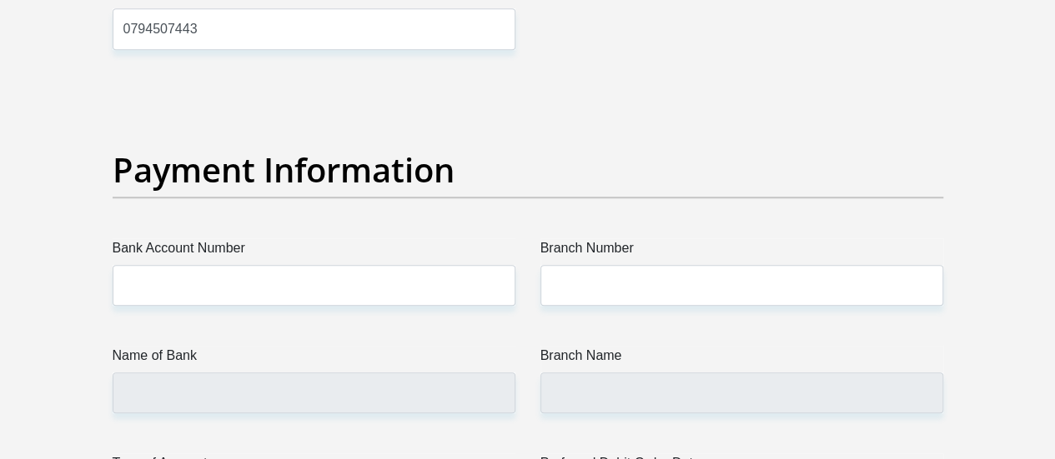
scroll to position [3790, 0]
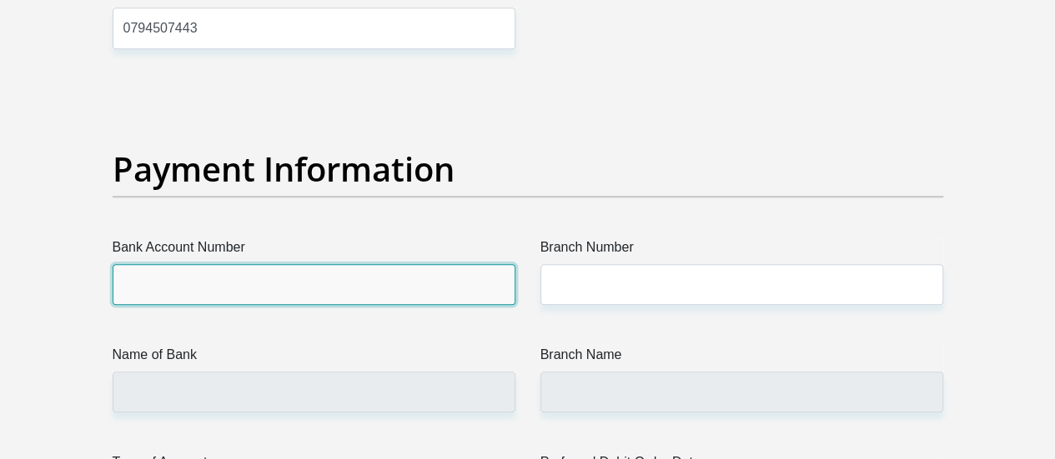
click at [352, 264] on input "Bank Account Number" at bounding box center [314, 284] width 403 height 41
type input "1048630021"
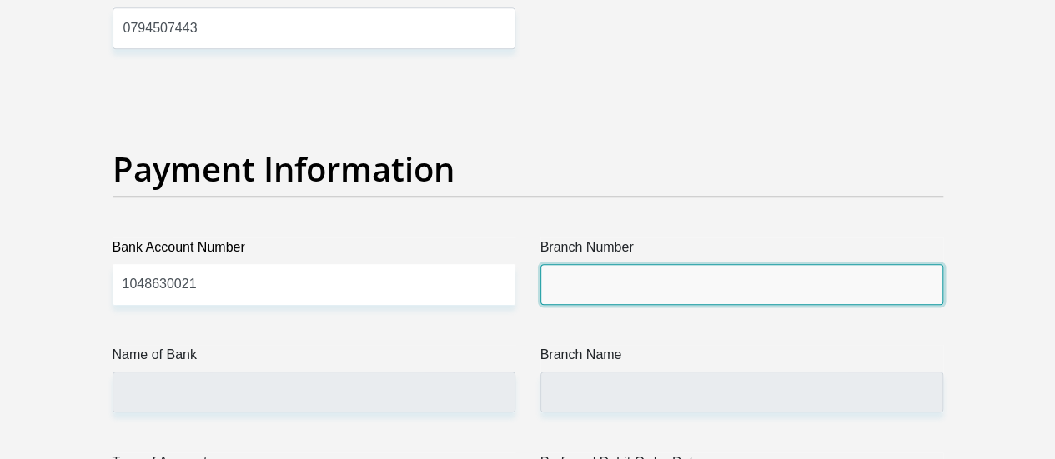
click at [629, 264] on input "Branch Number" at bounding box center [741, 284] width 403 height 41
type input "198765"
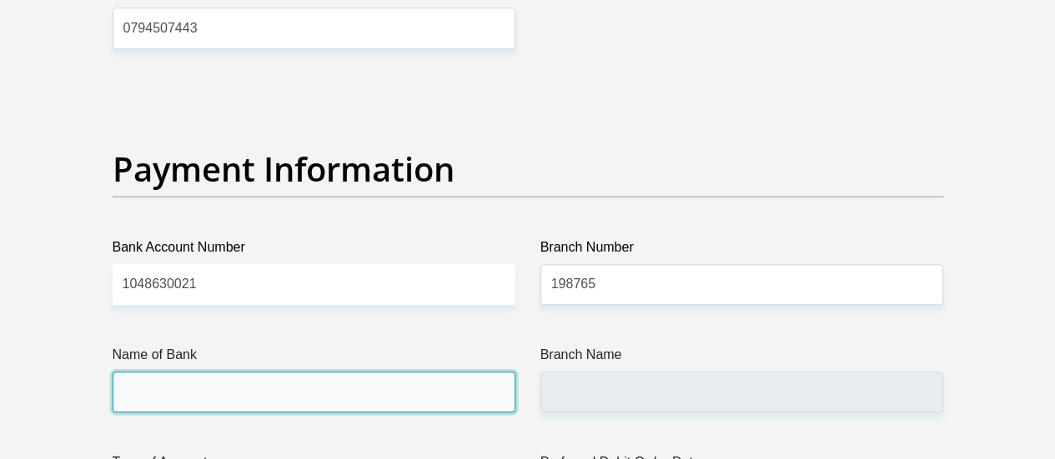
click at [326, 372] on input "Name of Bank" at bounding box center [314, 392] width 403 height 41
type input "NEDBANK"
type input "NEDBANK SOUTH AFRICA"
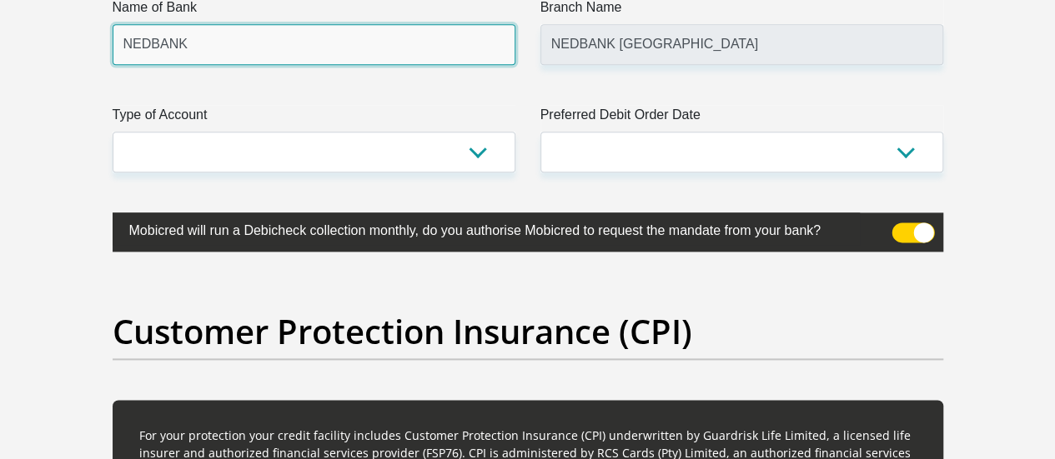
scroll to position [4139, 0]
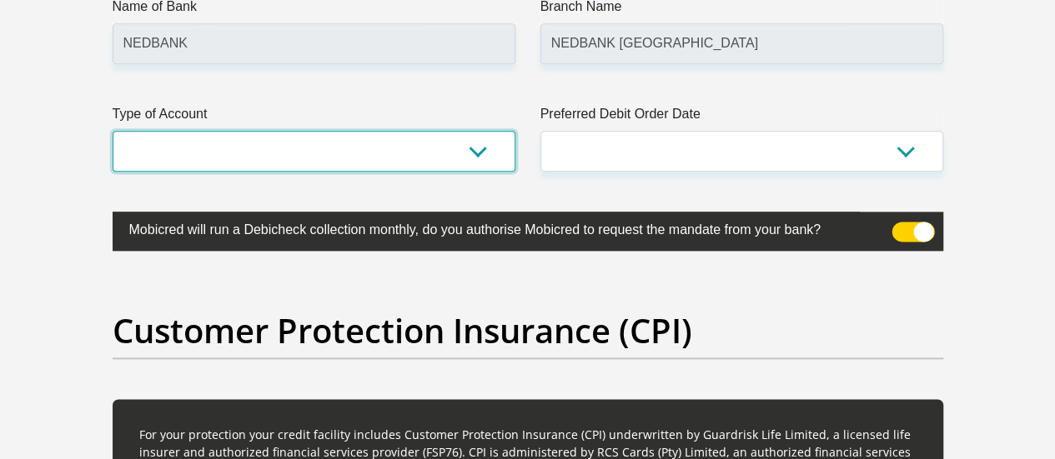
click at [462, 131] on select "Cheque Savings" at bounding box center [314, 151] width 403 height 41
select select "CUR"
click at [113, 131] on select "Cheque Savings" at bounding box center [314, 151] width 403 height 41
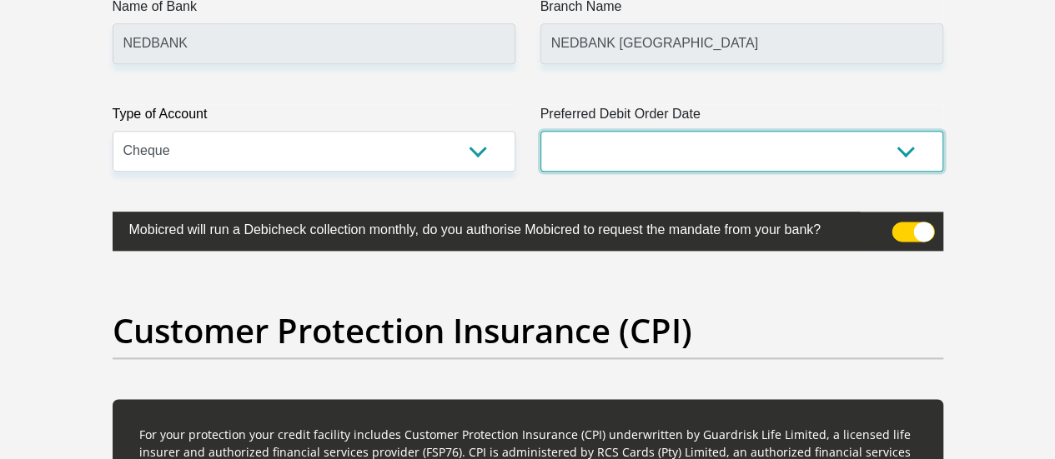
click at [655, 131] on select "1st 2nd 3rd 4th 5th 7th 18th 19th 20th 21st 22nd 23rd 24th 25th 26th 27th 28th …" at bounding box center [741, 151] width 403 height 41
select select "25"
click at [540, 131] on select "1st 2nd 3rd 4th 5th 7th 18th 19th 20th 21st 22nd 23rd 24th 25th 26th 27th 28th …" at bounding box center [741, 151] width 403 height 41
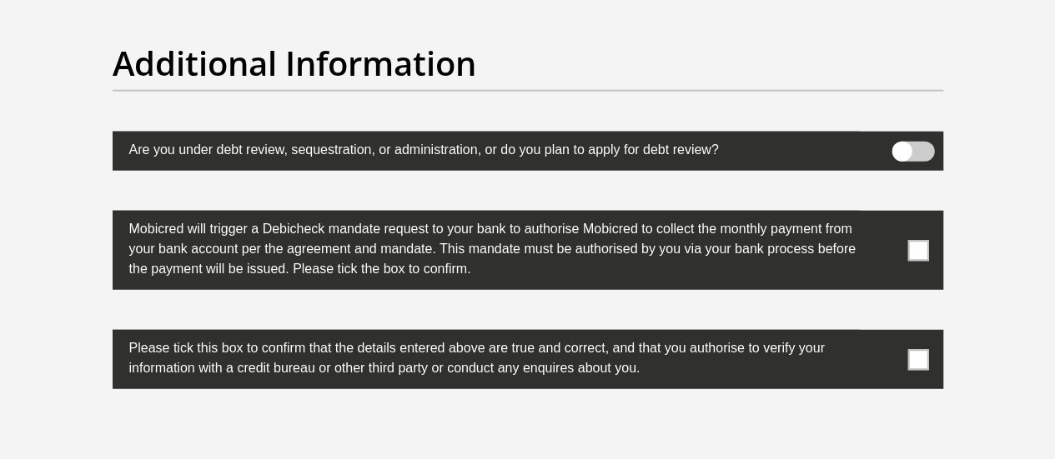
scroll to position [5280, 0]
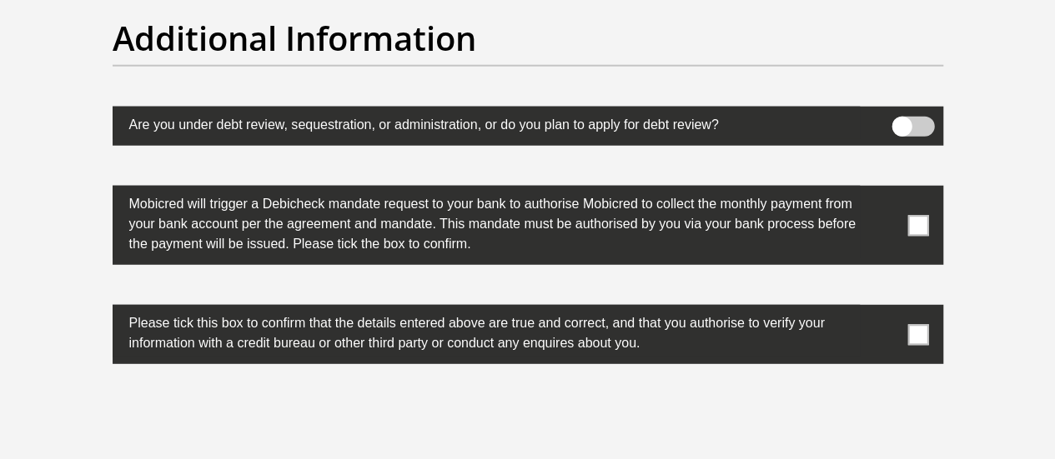
click at [916, 215] on span at bounding box center [917, 225] width 21 height 21
click at [885, 190] on input "checkbox" at bounding box center [885, 190] width 0 height 0
click at [916, 324] on span at bounding box center [917, 334] width 21 height 21
click at [885, 309] on input "checkbox" at bounding box center [885, 309] width 0 height 0
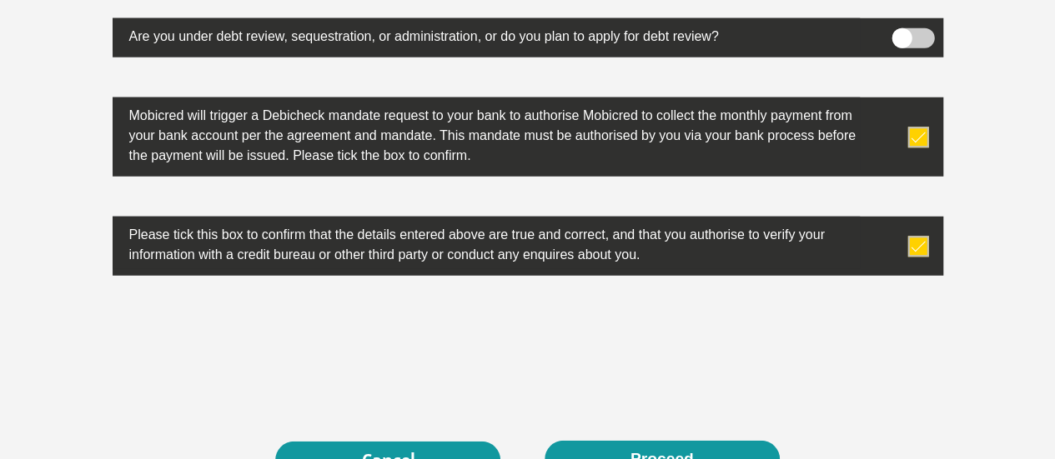
scroll to position [5367, 0]
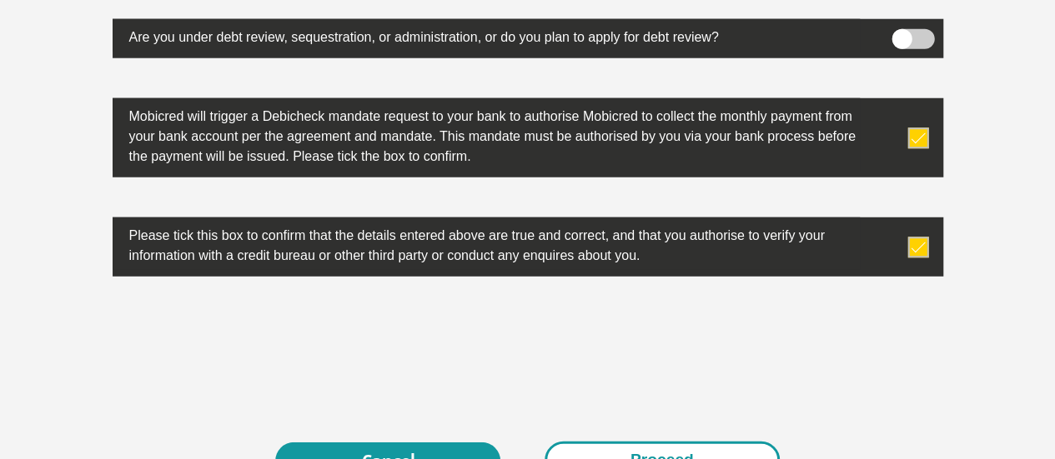
click at [647, 442] on button "Proceed" at bounding box center [661, 461] width 235 height 38
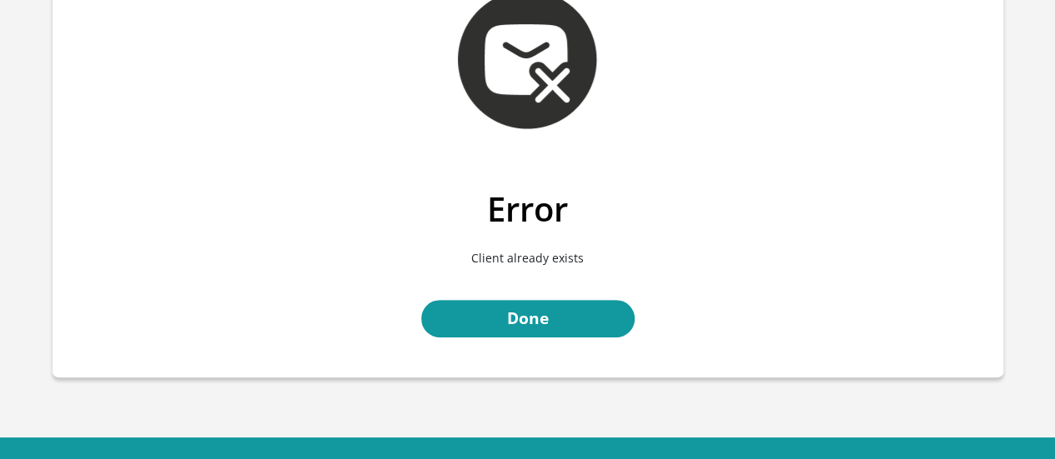
scroll to position [111, 0]
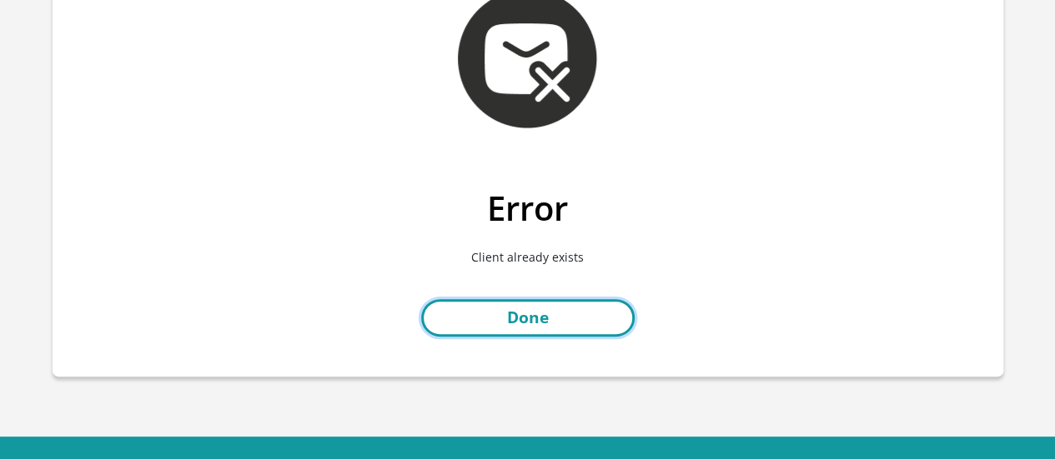
click at [524, 305] on link "Done" at bounding box center [527, 318] width 213 height 38
click at [524, 311] on link "Done" at bounding box center [527, 318] width 213 height 38
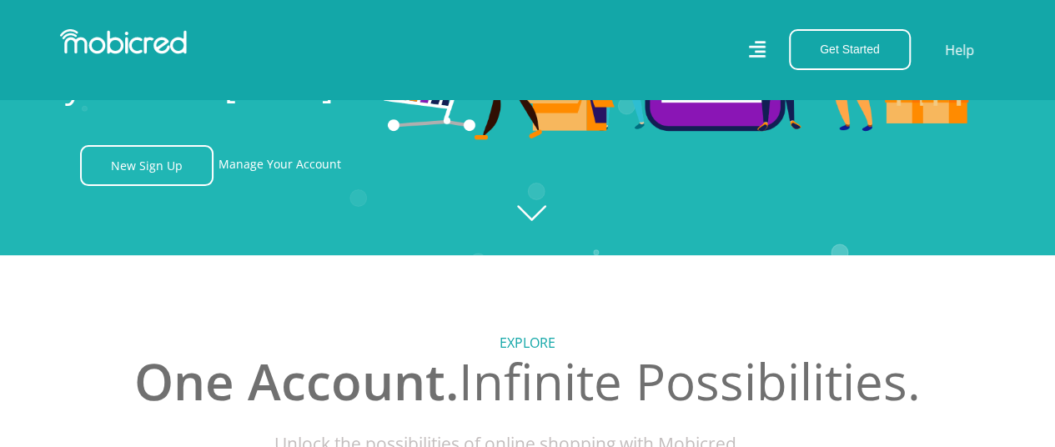
scroll to position [181, 0]
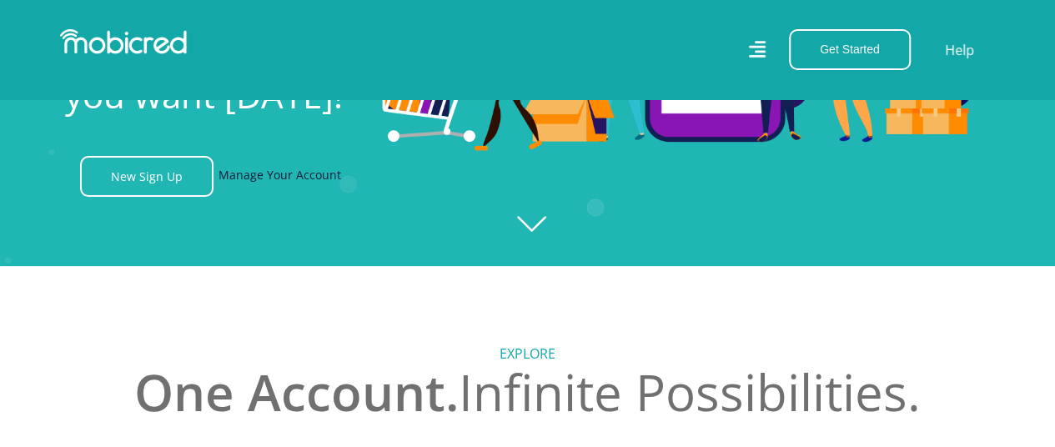
click at [295, 176] on link "Manage Your Account" at bounding box center [279, 176] width 123 height 41
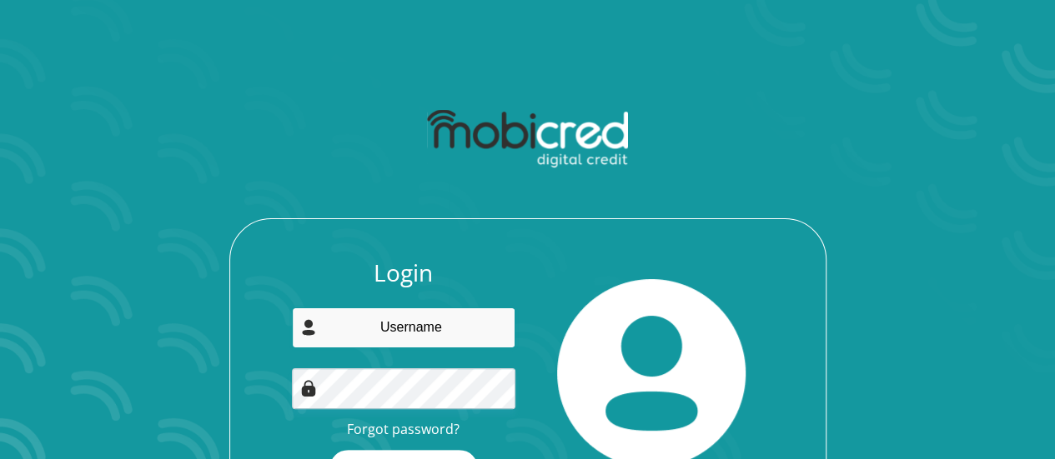
click at [419, 340] on input "email" at bounding box center [403, 328] width 223 height 41
type input "xnomqolo@gmail.com"
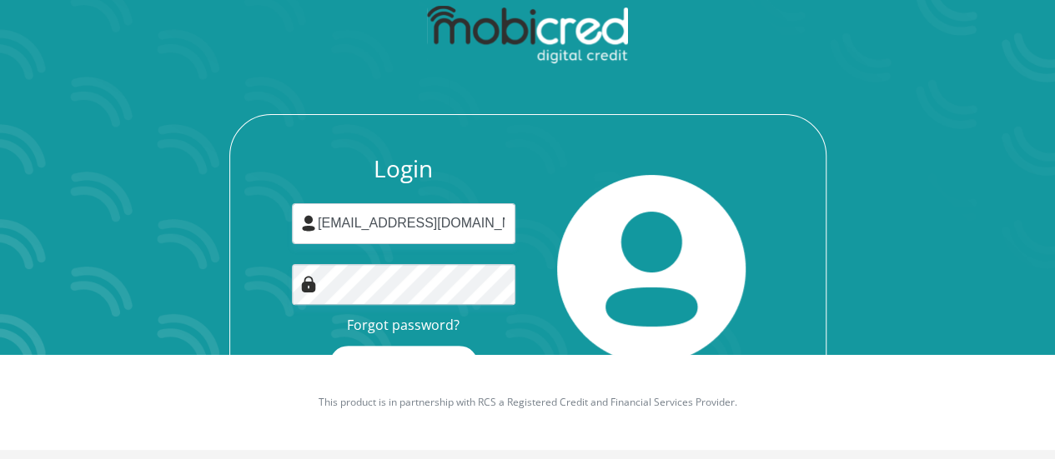
scroll to position [107, 0]
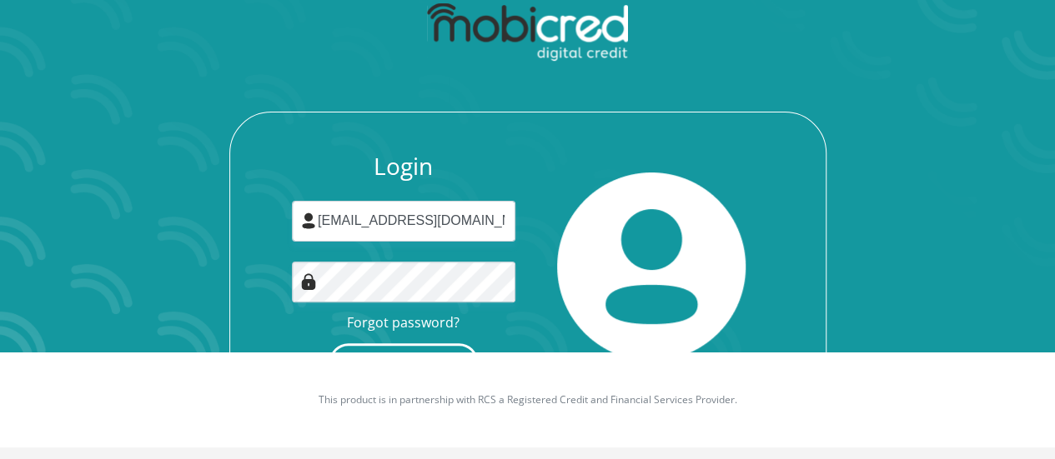
click at [414, 348] on button "Login" at bounding box center [403, 363] width 148 height 38
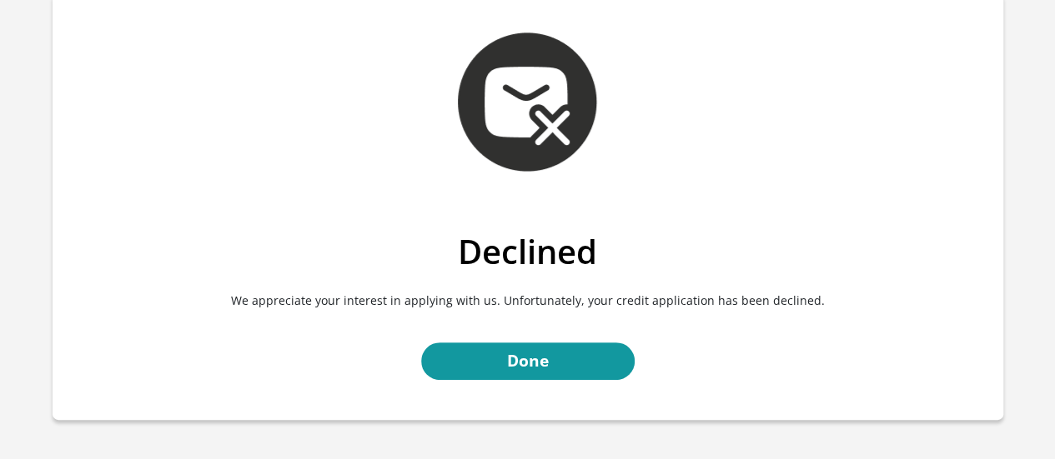
scroll to position [182, 0]
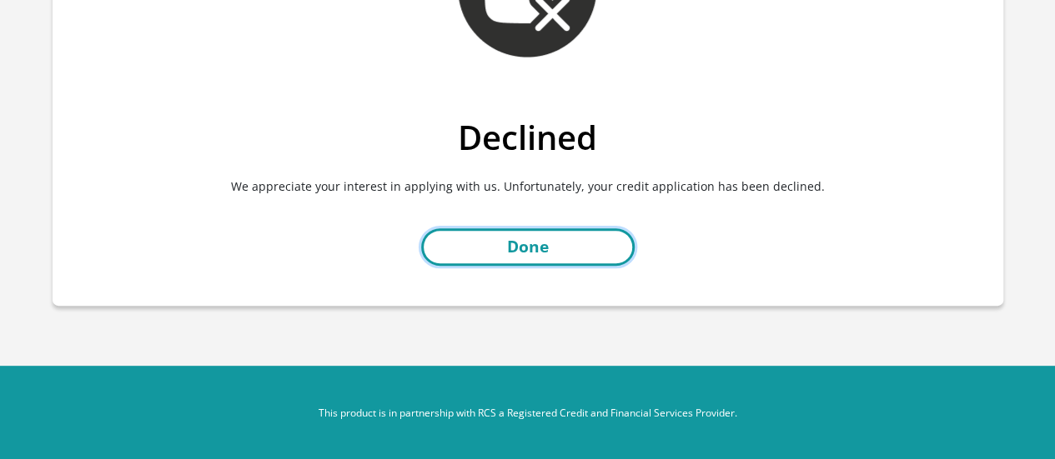
click at [506, 261] on link "Done" at bounding box center [527, 247] width 213 height 38
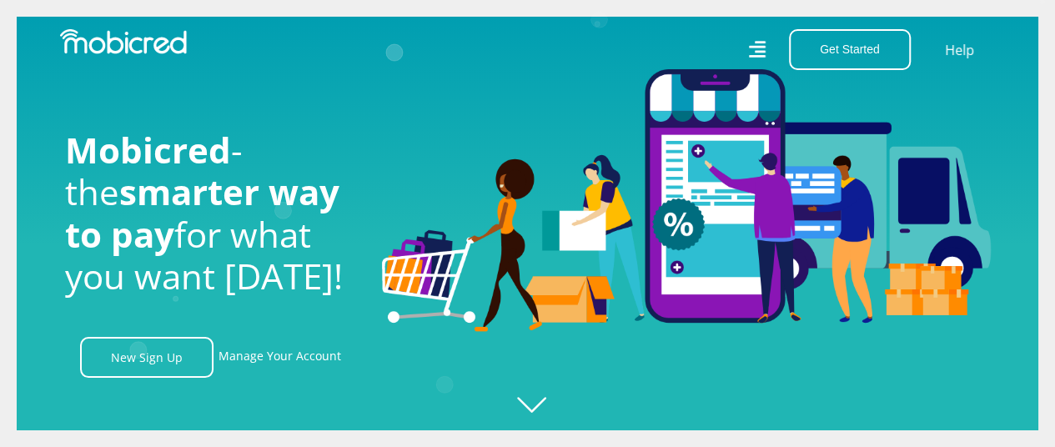
scroll to position [0, 1188]
click at [534, 396] on icon "Created with [PERSON_NAME] 2.3.0" at bounding box center [544, 223] width 1055 height 447
click at [534, 404] on icon "Created with Raphaël 2.3.0" at bounding box center [544, 223] width 1055 height 447
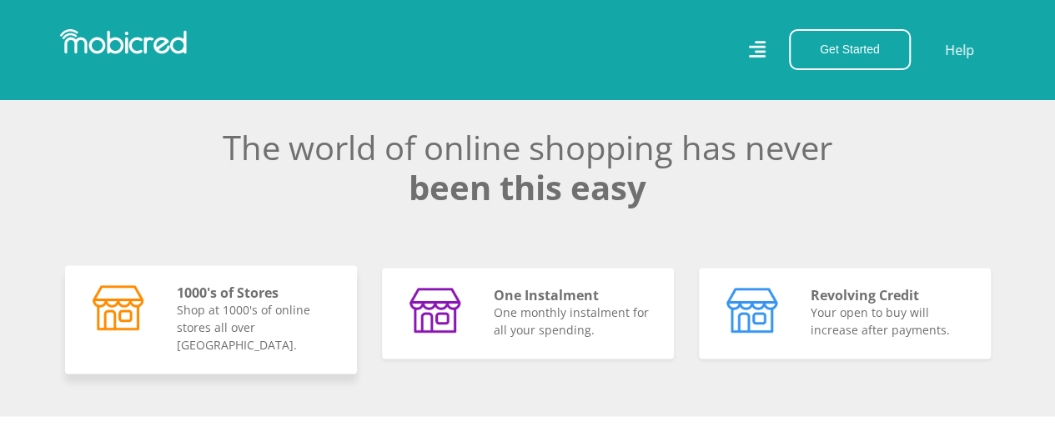
scroll to position [0, 0]
click at [129, 44] on img at bounding box center [123, 41] width 127 height 25
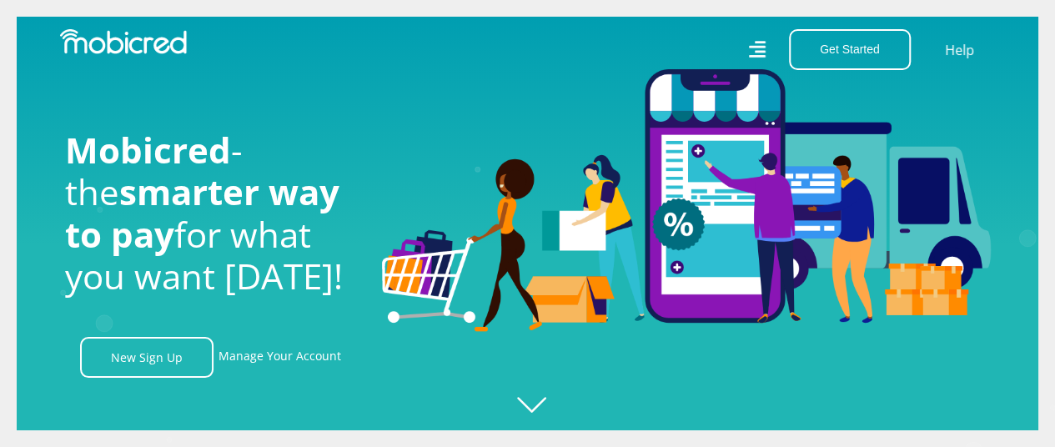
scroll to position [0, 3089]
click at [279, 349] on link "Manage Your Account" at bounding box center [279, 357] width 123 height 41
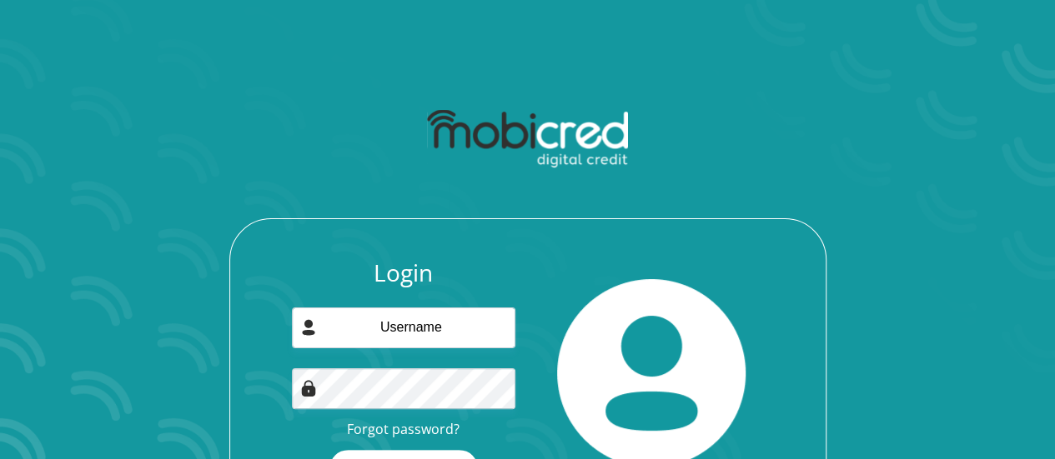
scroll to position [107, 0]
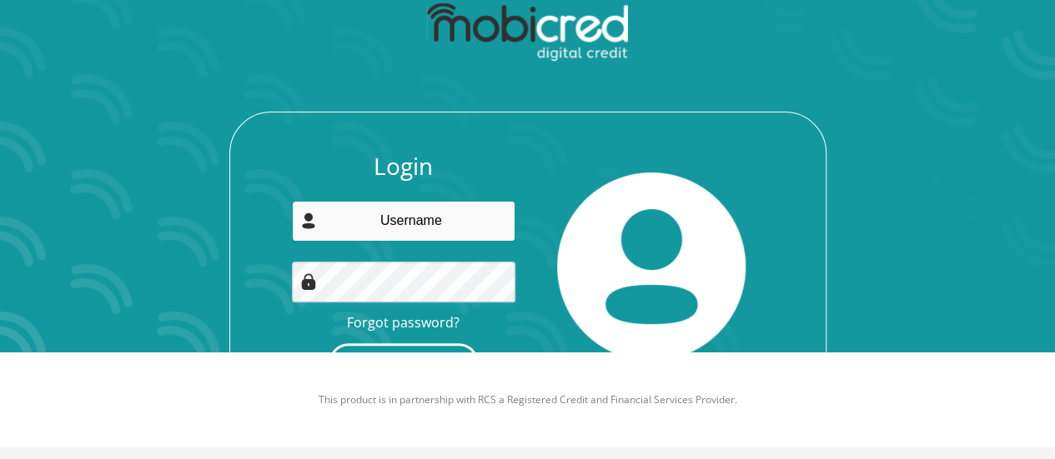
type input "[EMAIL_ADDRESS][DOMAIN_NAME]"
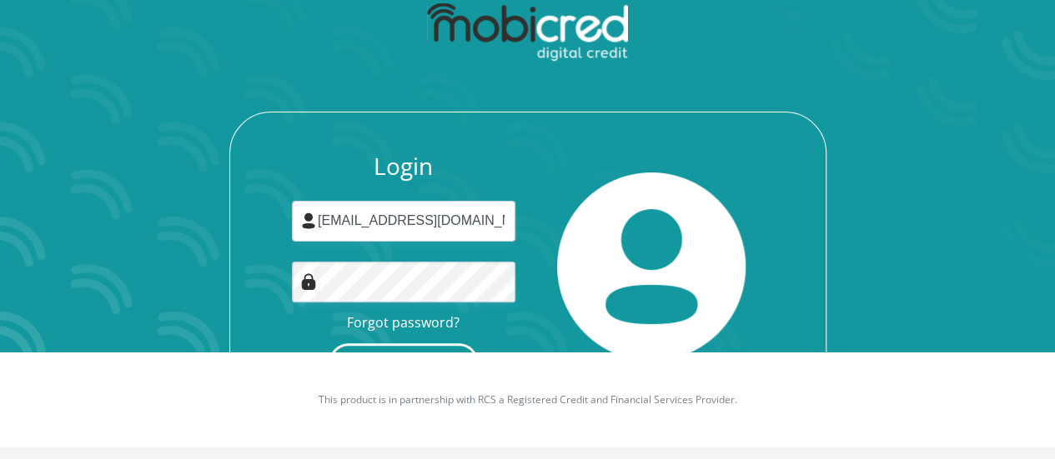
click at [431, 344] on button "Login" at bounding box center [403, 363] width 148 height 38
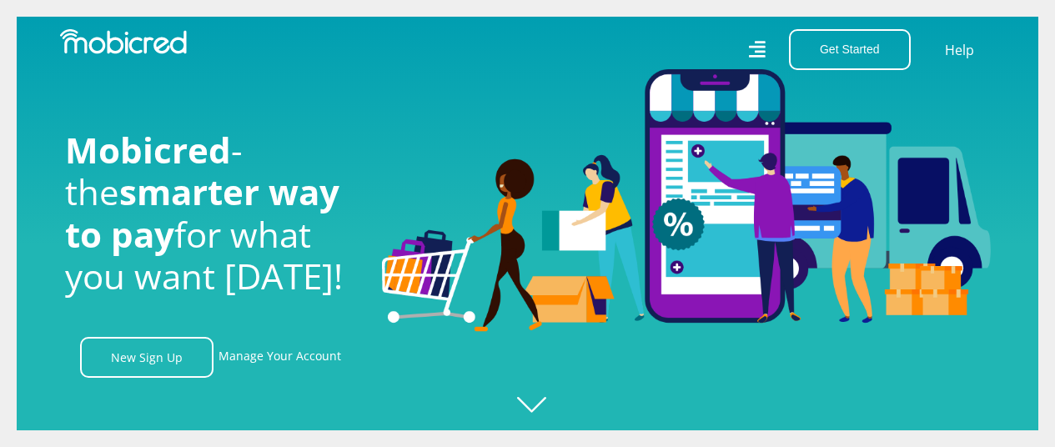
scroll to position [974, 0]
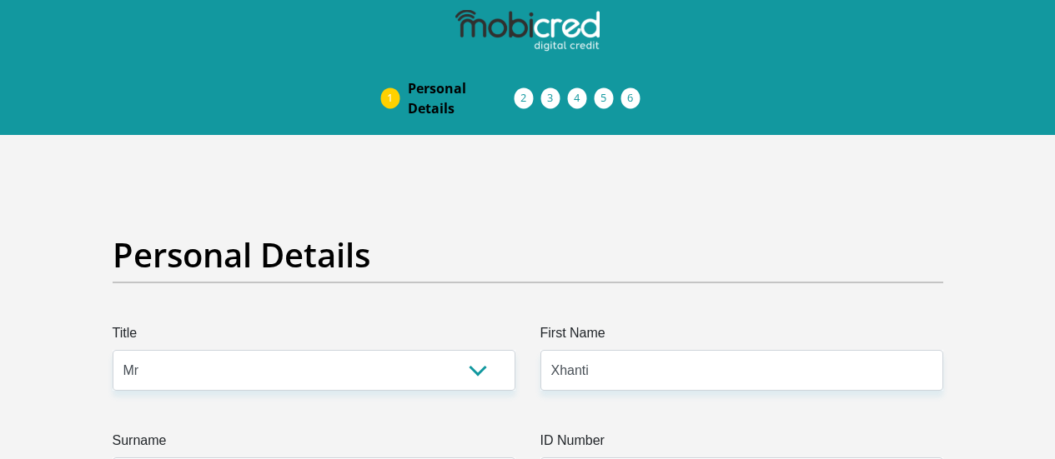
select select "Mr"
select select "1"
select select "ZAF"
select select "eng"
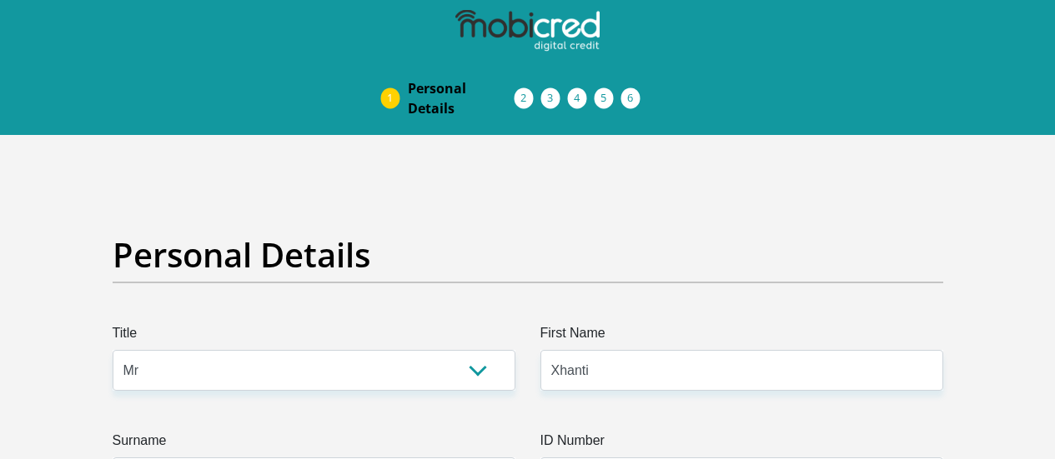
select select "2"
select select "Gauteng"
select select "0"
select select "parents"
select select "13"
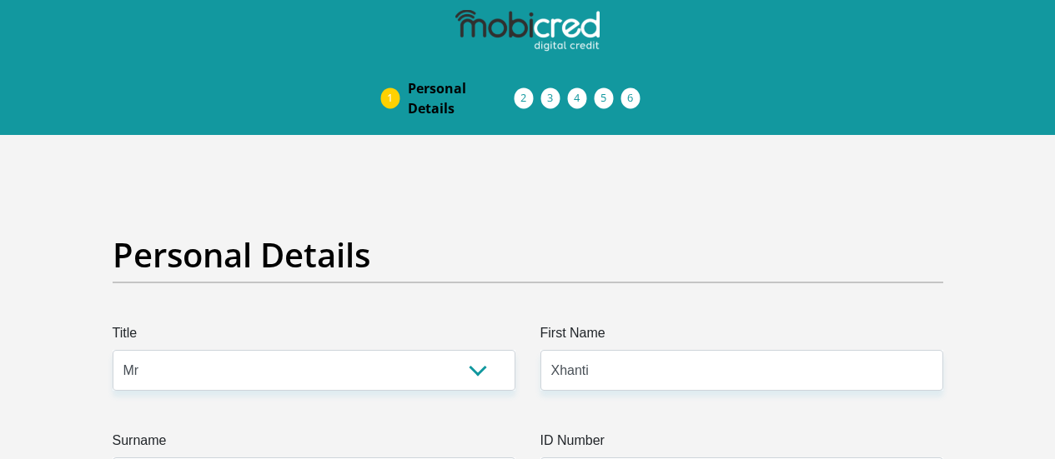
select select "Manager"
select select "60"
select select "1"
select select "CUR"
select select "25"
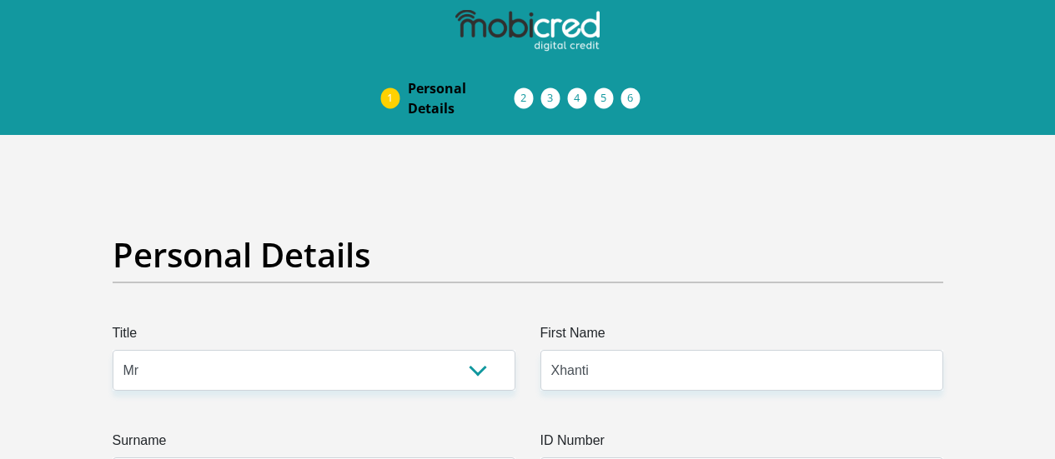
scroll to position [5367, 0]
